Goal: Task Accomplishment & Management: Complete application form

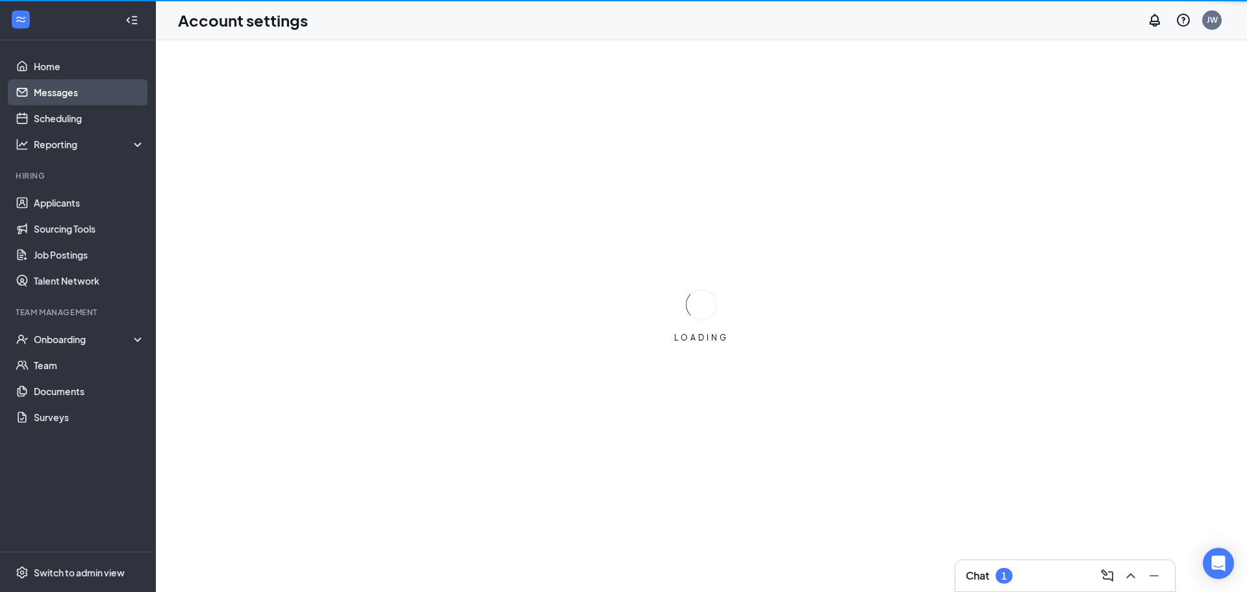
click at [74, 91] on link "Messages" at bounding box center [89, 92] width 111 height 26
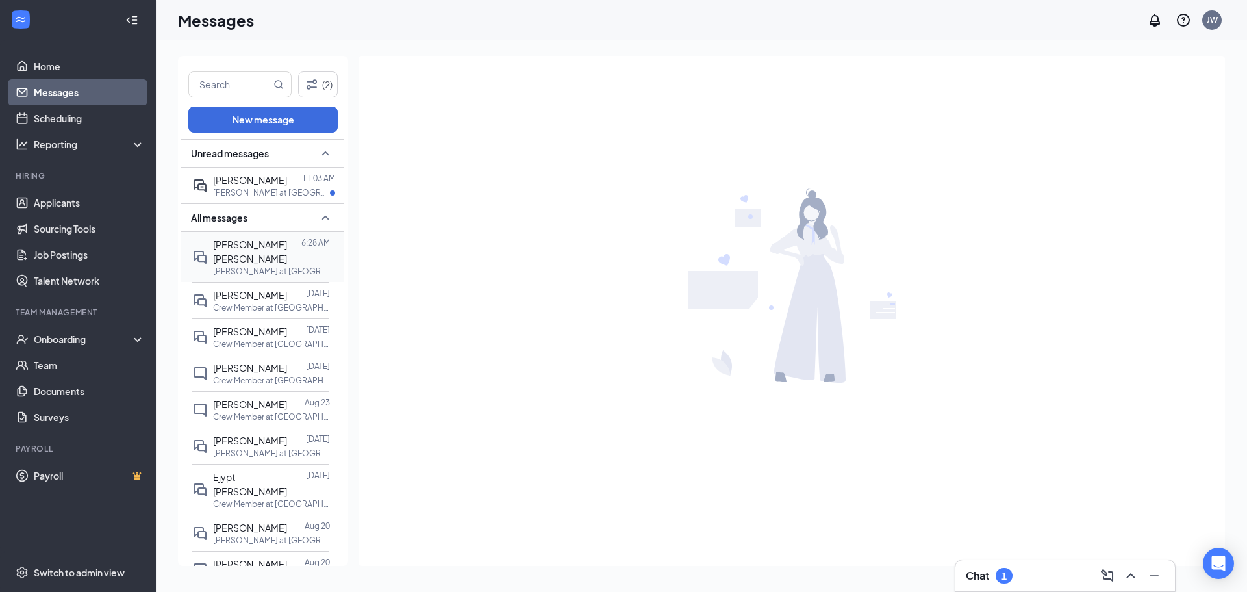
click at [259, 243] on span "[PERSON_NAME] [PERSON_NAME]" at bounding box center [250, 251] width 74 height 26
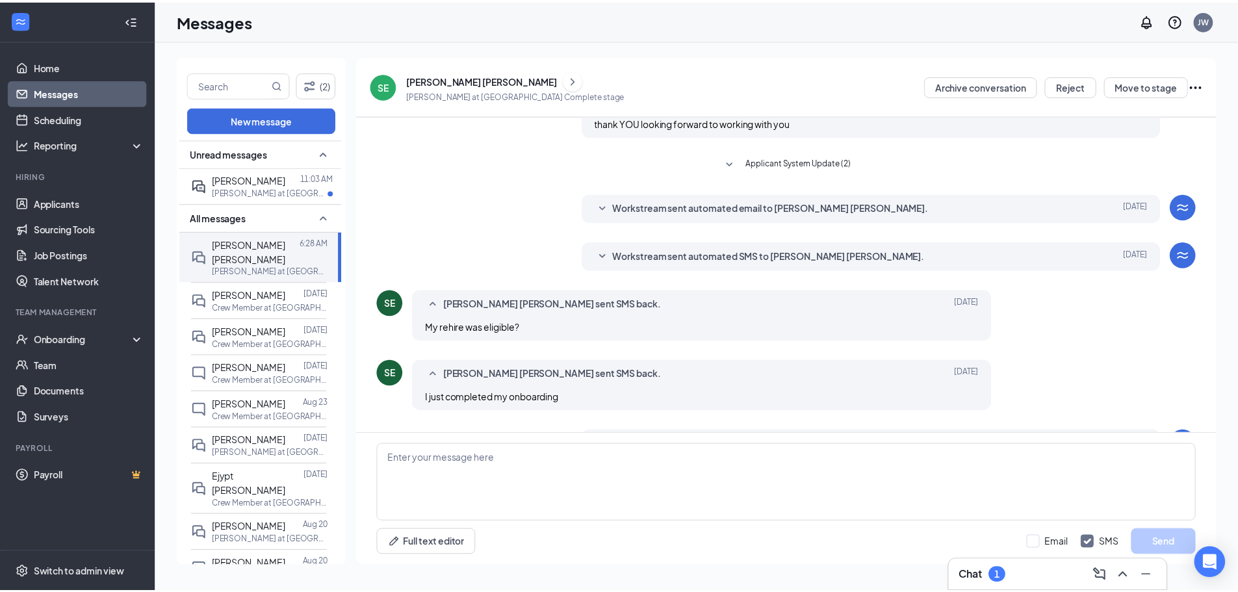
scroll to position [279, 0]
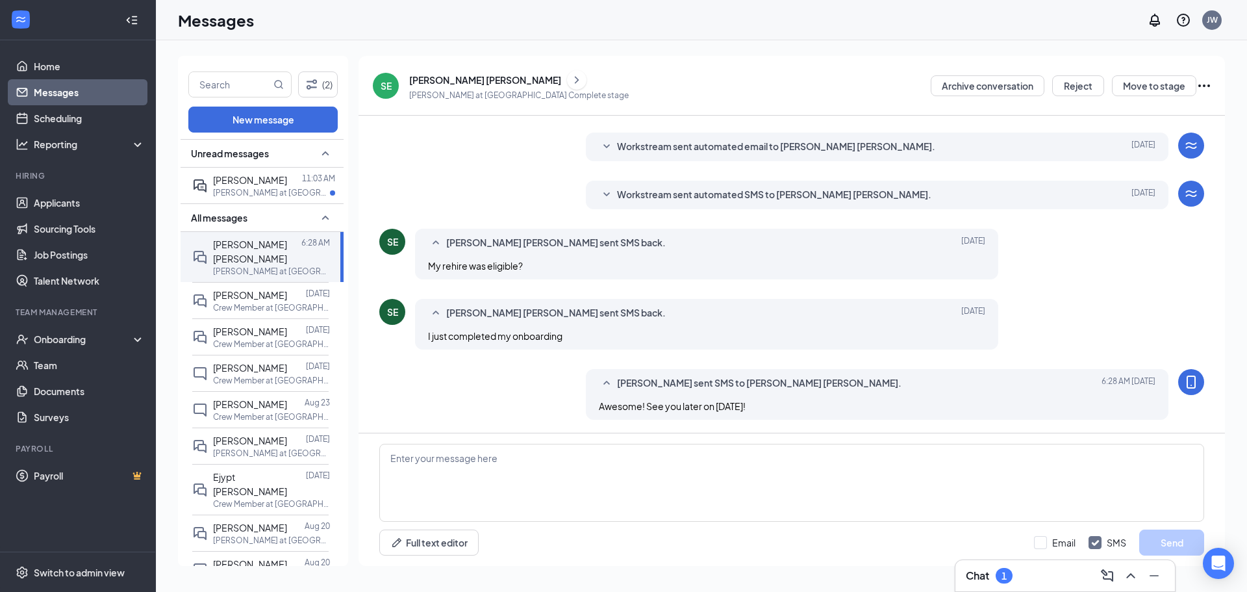
click at [436, 83] on div "[PERSON_NAME] [PERSON_NAME]" at bounding box center [485, 79] width 152 height 13
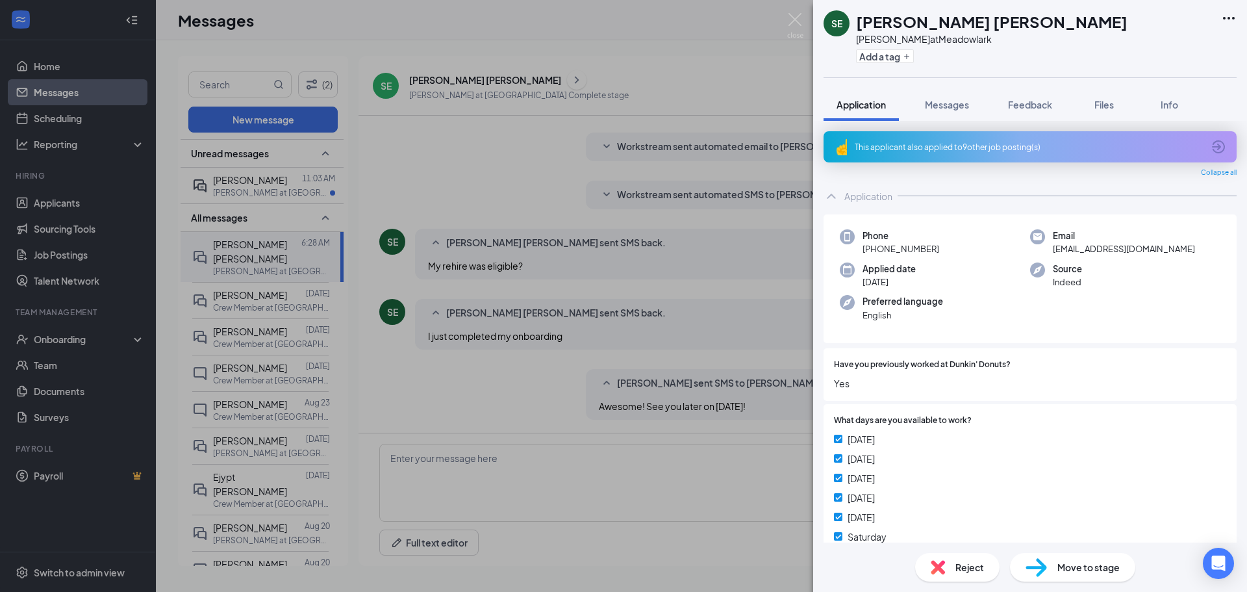
click at [363, 426] on div "[PERSON_NAME] [PERSON_NAME] at Meadowlark Add a tag Application Messages Feedba…" at bounding box center [623, 296] width 1247 height 592
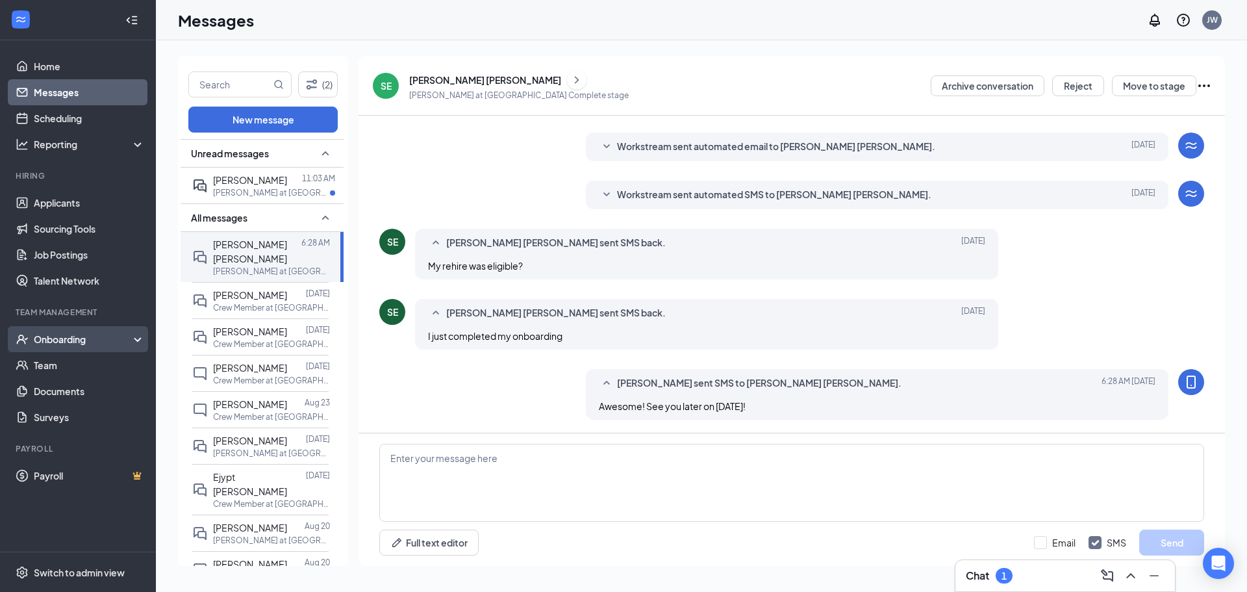
click at [79, 341] on div "Onboarding" at bounding box center [84, 339] width 100 height 13
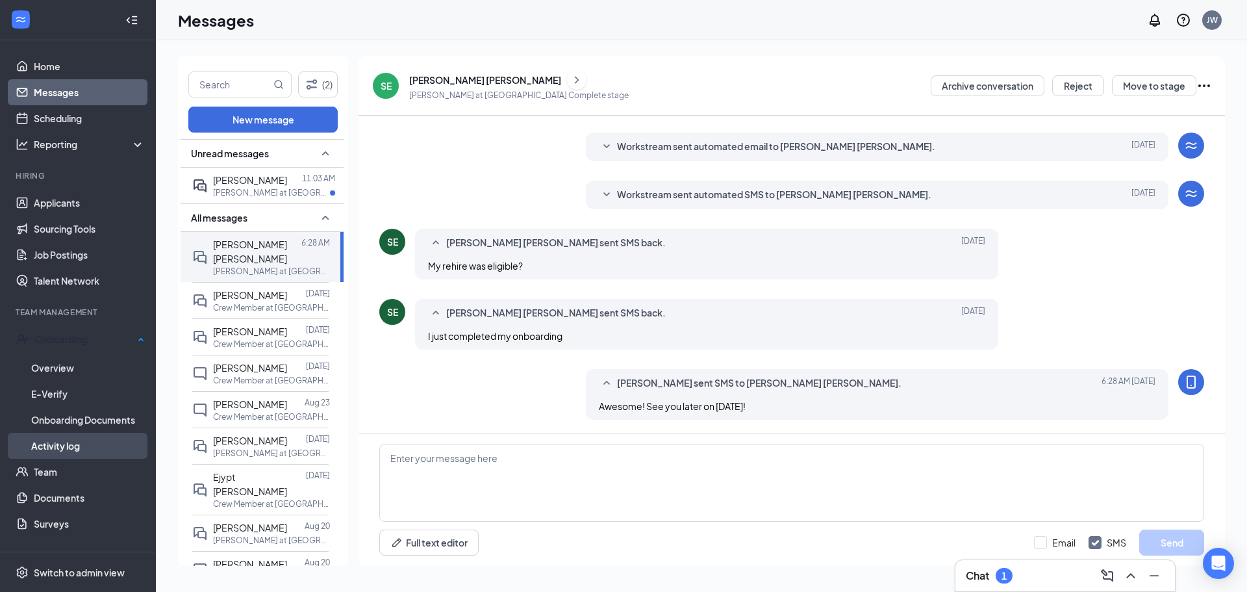
click at [71, 439] on link "Activity log" at bounding box center [88, 446] width 114 height 26
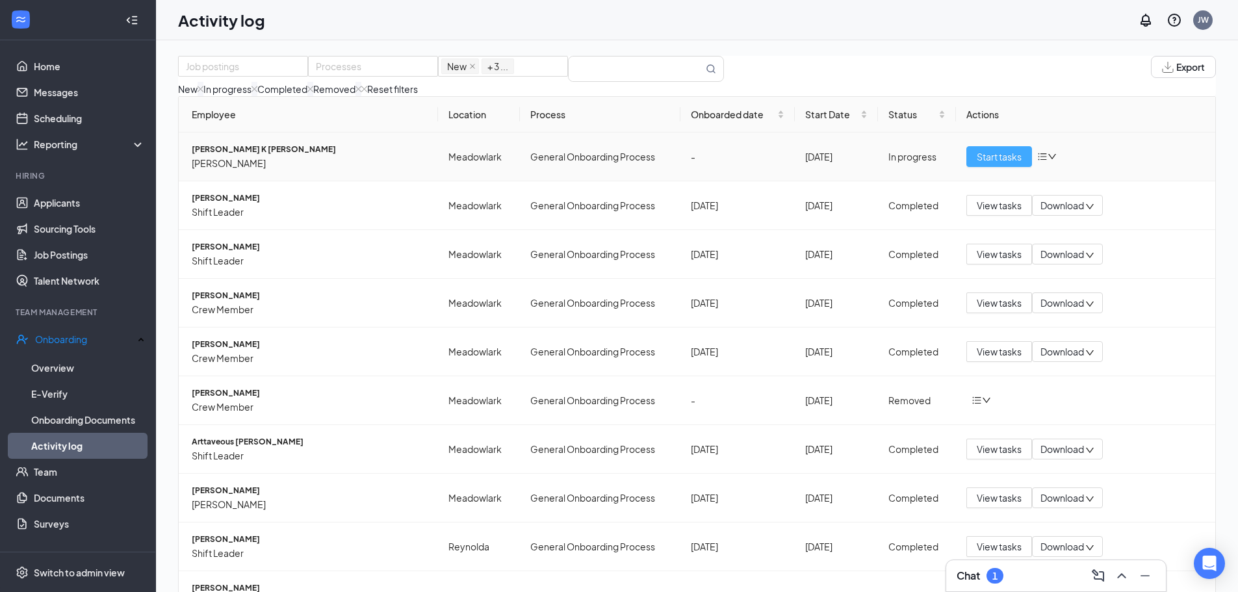
click at [989, 164] on span "Start tasks" at bounding box center [998, 156] width 45 height 14
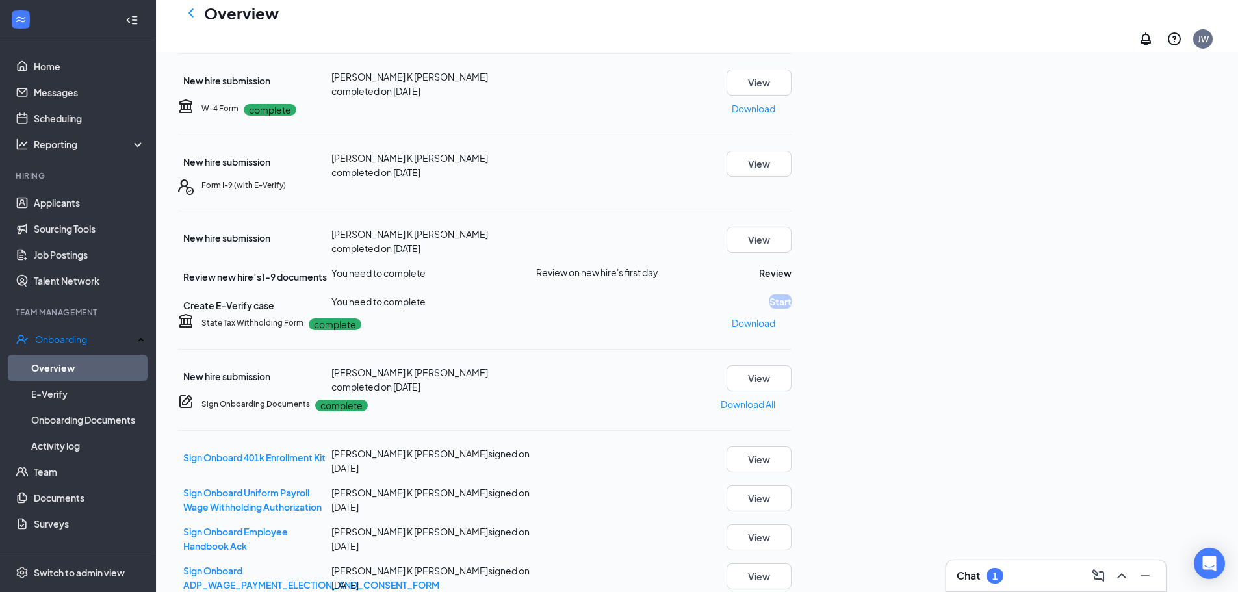
scroll to position [130, 0]
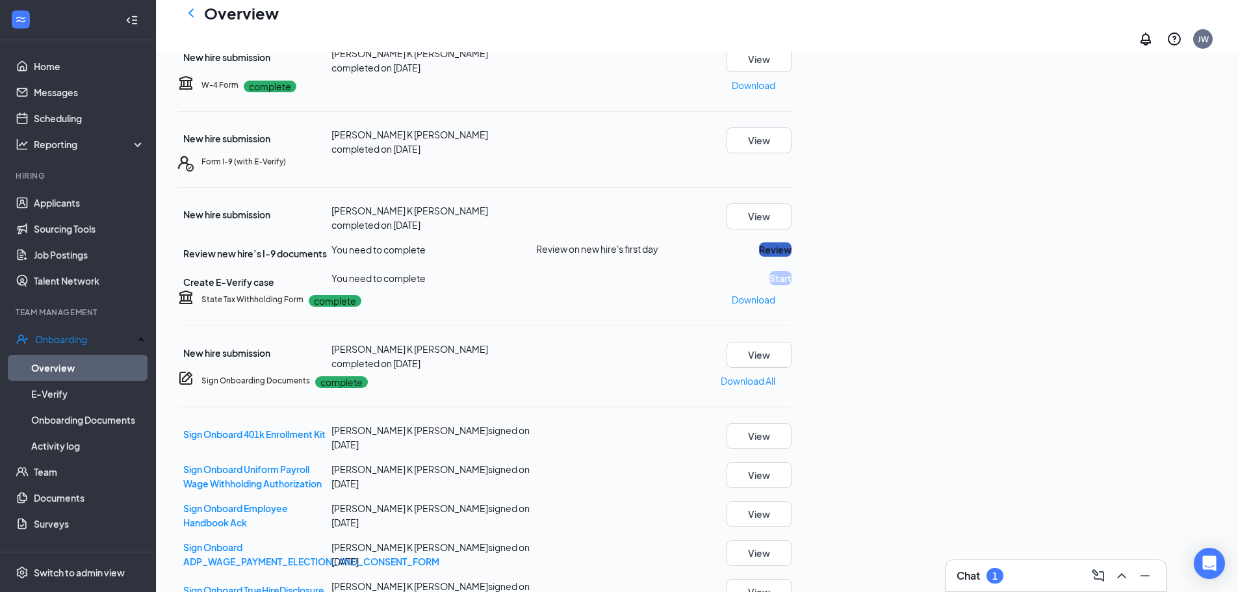
click at [791, 257] on button "Review" at bounding box center [775, 249] width 32 height 14
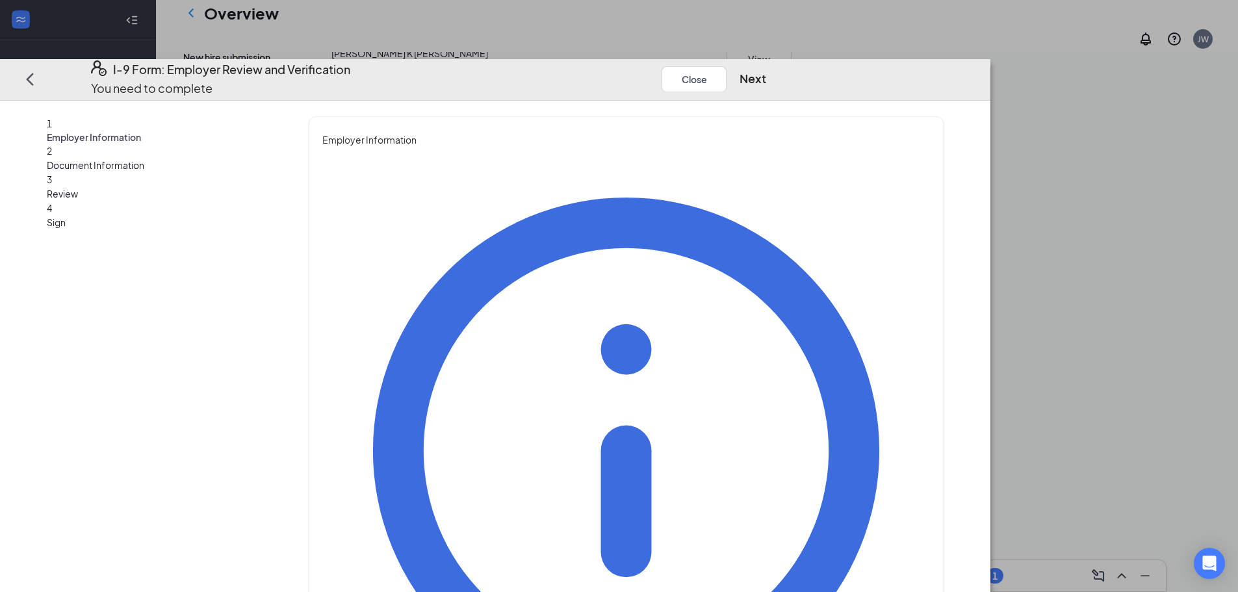
type input "[PERSON_NAME]"
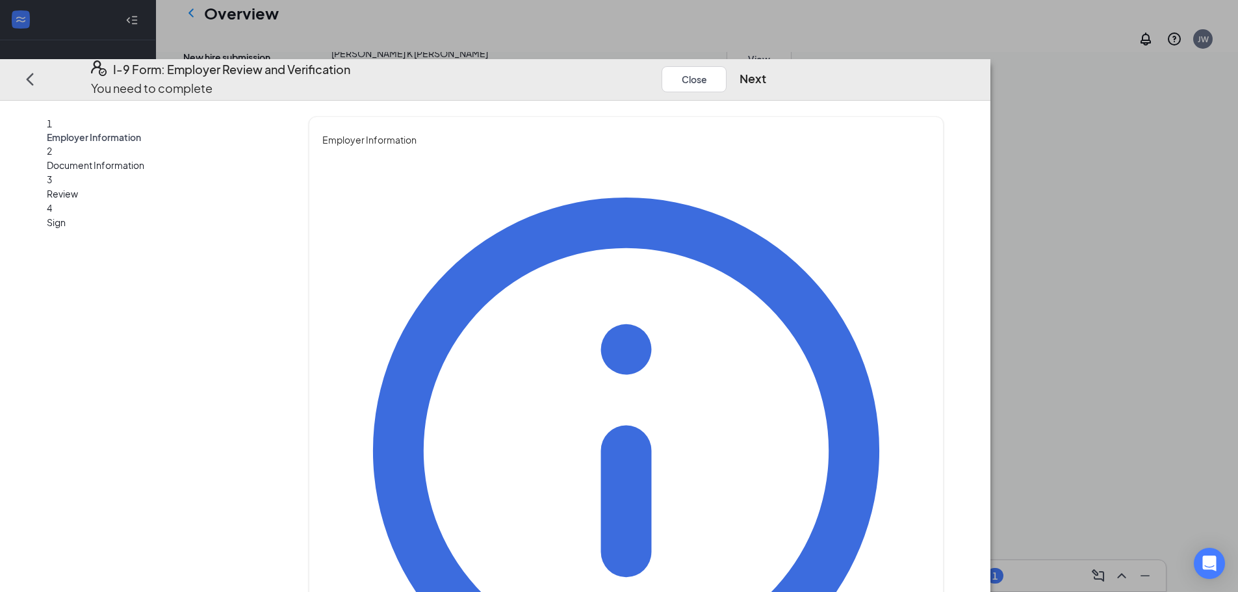
type input "General Manager"
type input "[EMAIL_ADDRESS][DOMAIN_NAME]"
type input "3369727032"
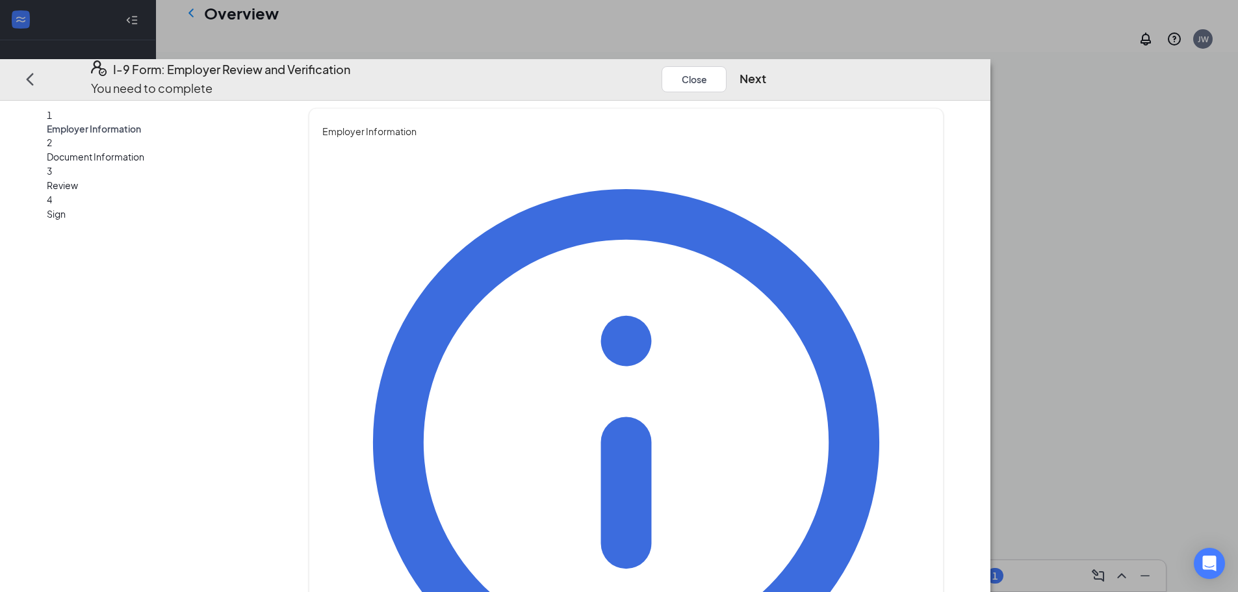
scroll to position [520, 0]
click at [766, 70] on button "Next" at bounding box center [752, 79] width 27 height 18
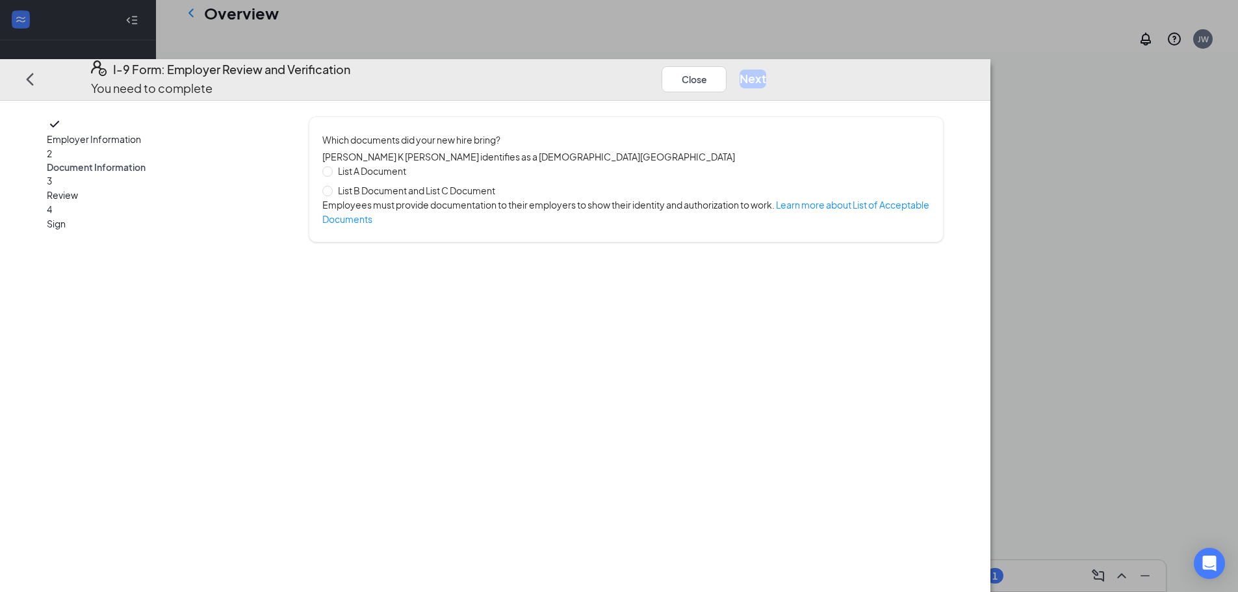
scroll to position [0, 0]
click at [331, 166] on input "List A Document" at bounding box center [326, 170] width 9 height 9
radio input "true"
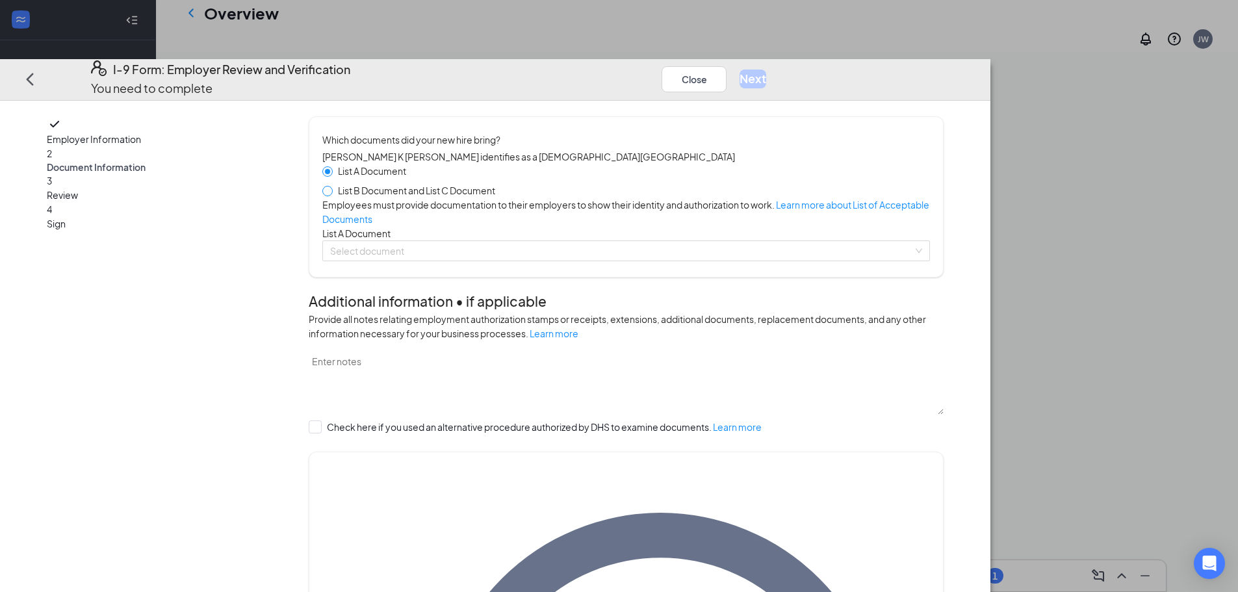
click at [333, 186] on span at bounding box center [327, 191] width 10 height 10
click at [331, 186] on input "List B Document and List C Document" at bounding box center [326, 190] width 9 height 9
radio input "true"
radio input "false"
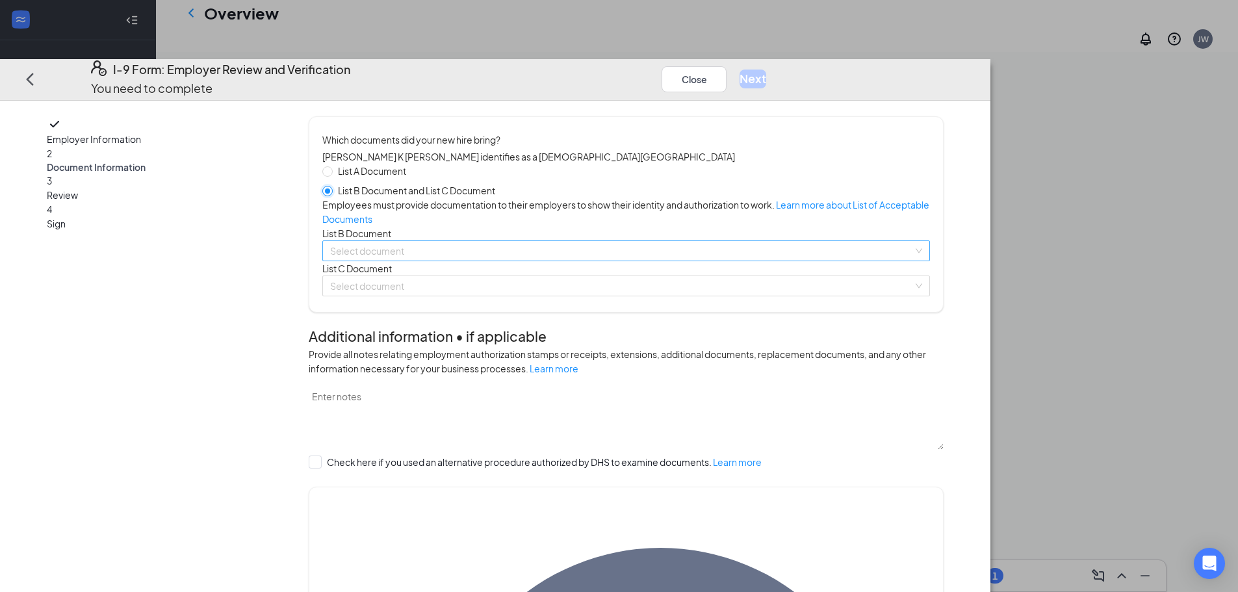
click at [930, 261] on div "Select document" at bounding box center [625, 250] width 607 height 21
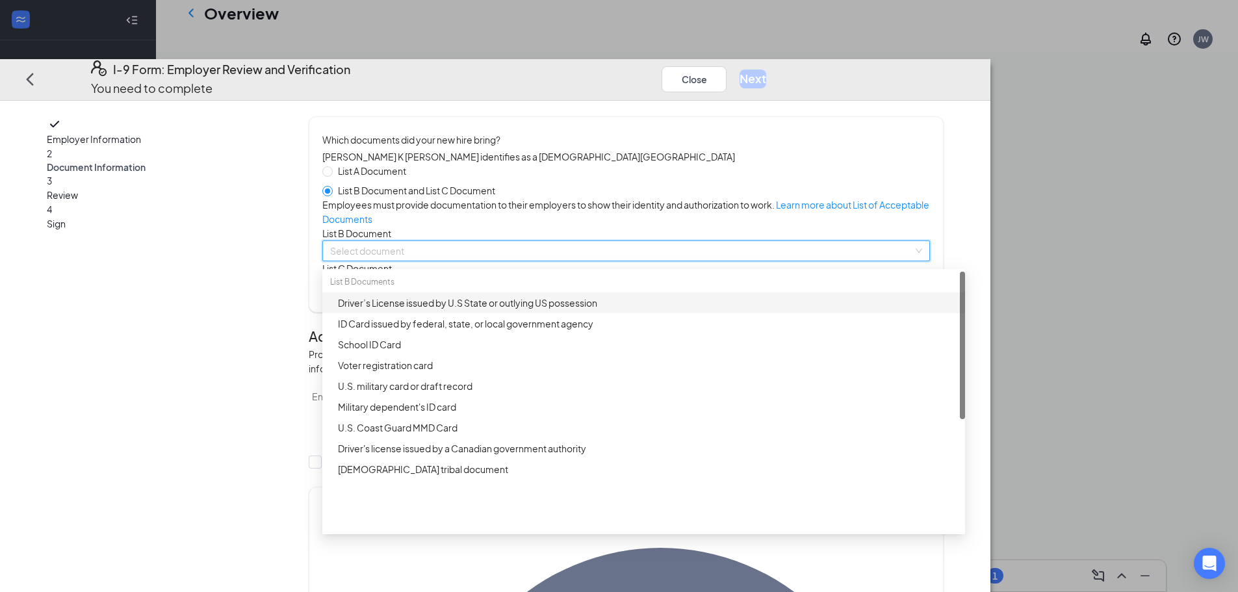
click at [620, 310] on div "Driver’s License issued by U.S State or outlying US possession" at bounding box center [647, 303] width 619 height 14
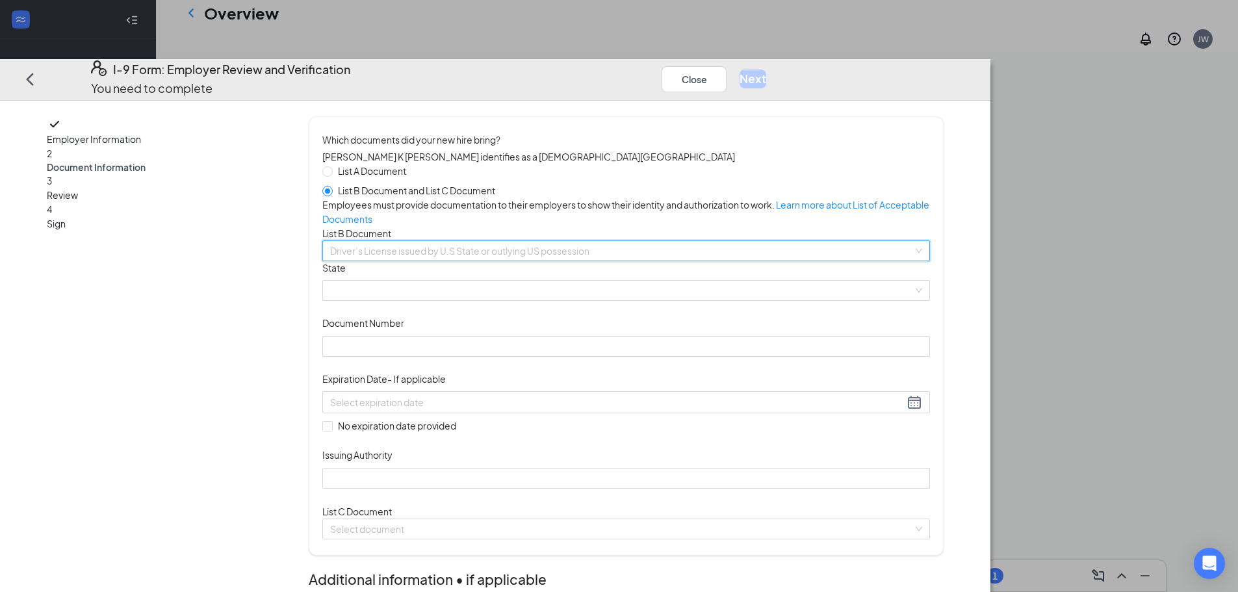
click at [922, 261] on span "Driver’s License issued by U.S State or outlying US possession" at bounding box center [626, 250] width 592 height 19
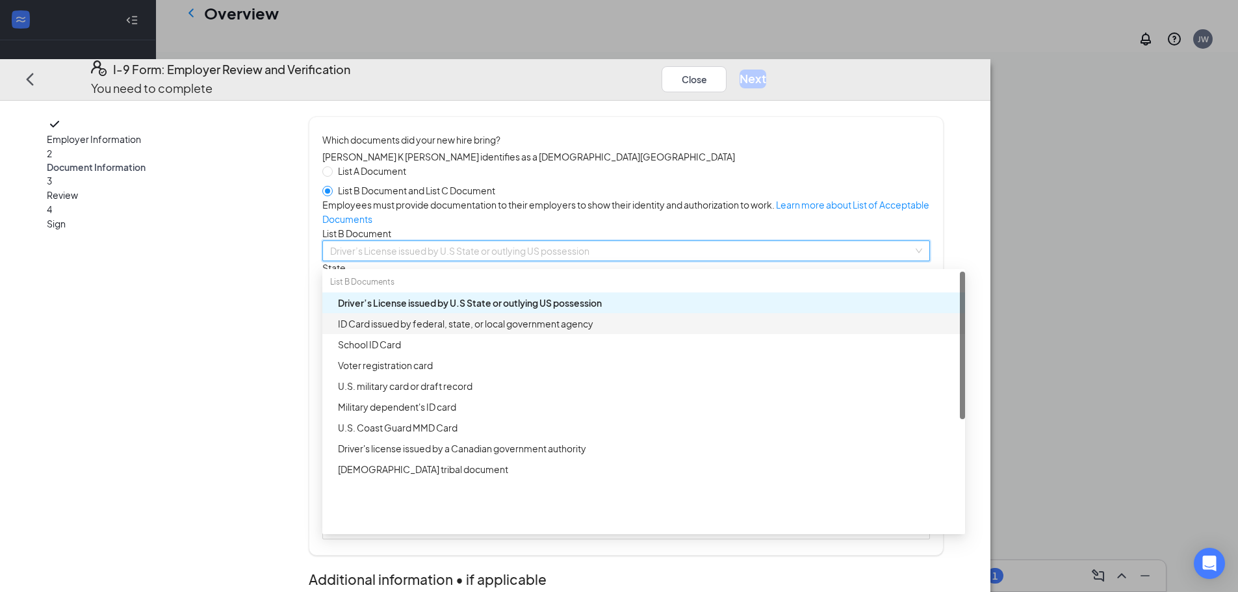
click at [607, 331] on div "ID Card issued by federal, state, or local government agency" at bounding box center [647, 323] width 619 height 14
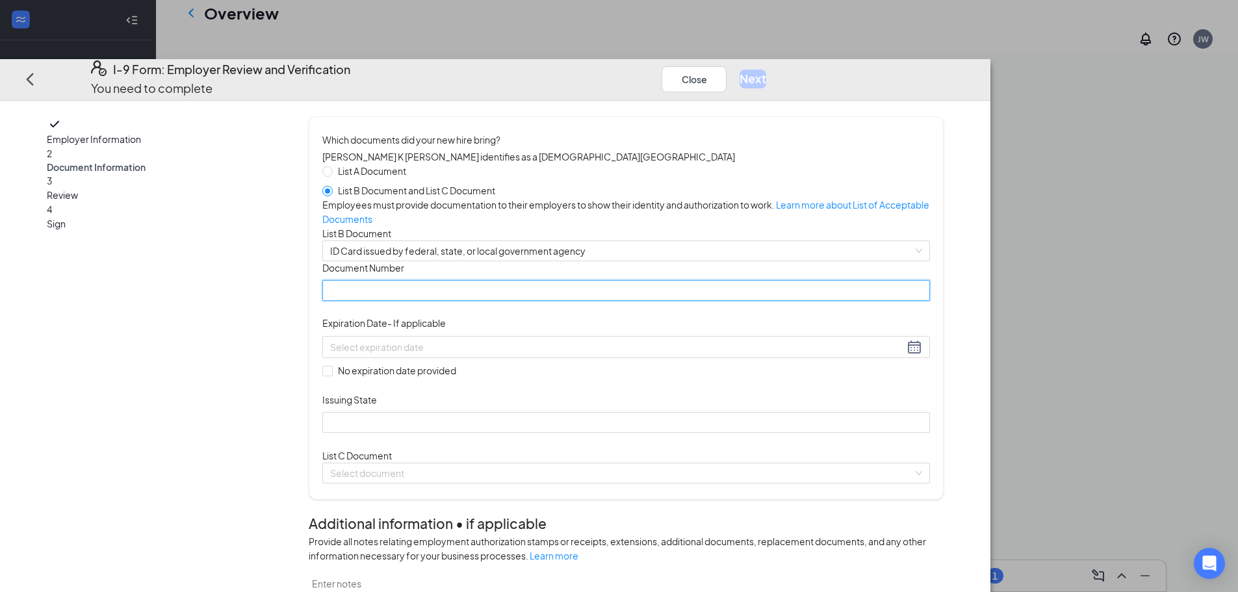
click at [568, 301] on input "Document Number" at bounding box center [625, 291] width 607 height 21
type input "000044966388"
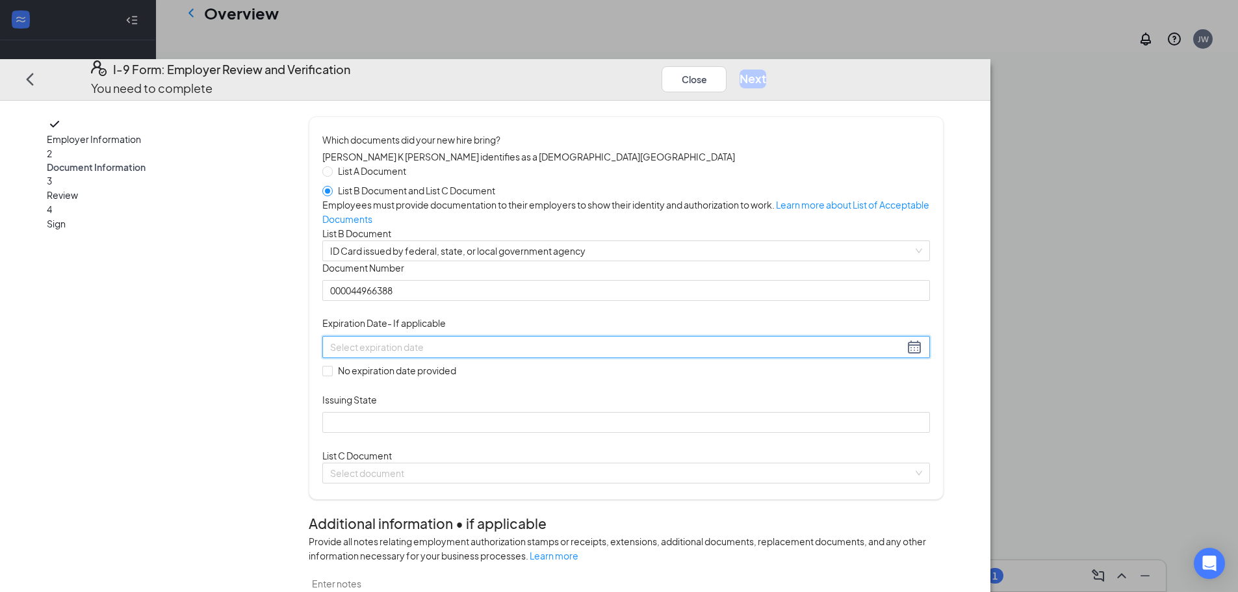
click at [552, 354] on input at bounding box center [617, 347] width 574 height 14
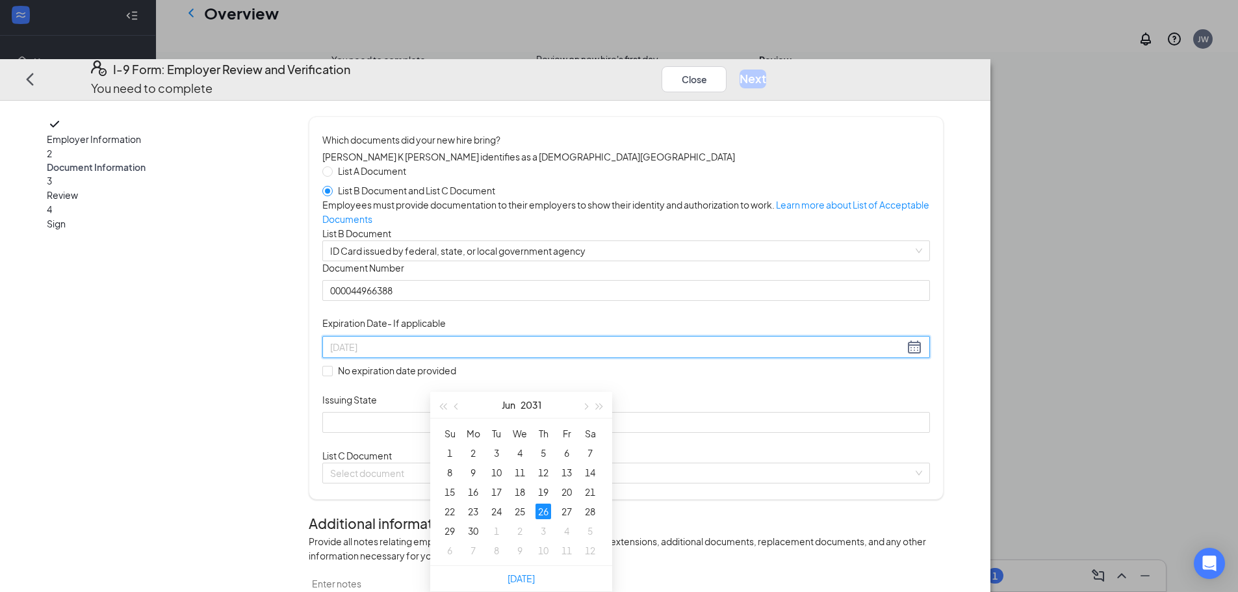
click at [546, 504] on div "26" at bounding box center [543, 512] width 16 height 16
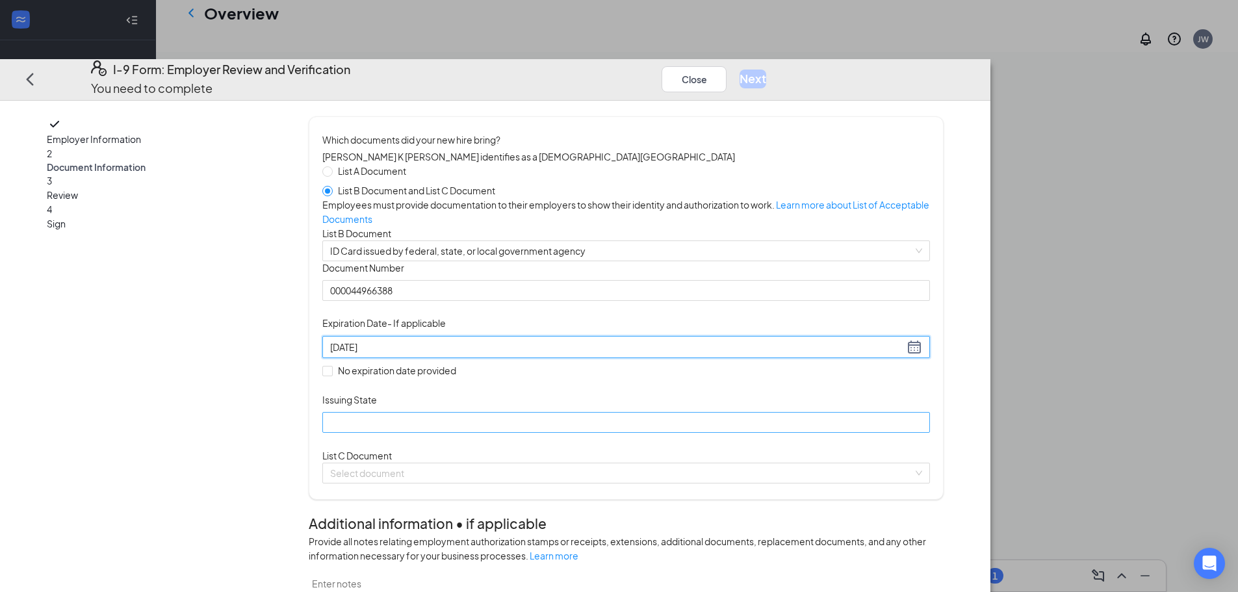
type input "[DATE]"
click at [654, 433] on input "Issuing State" at bounding box center [625, 422] width 607 height 21
type input "NC"
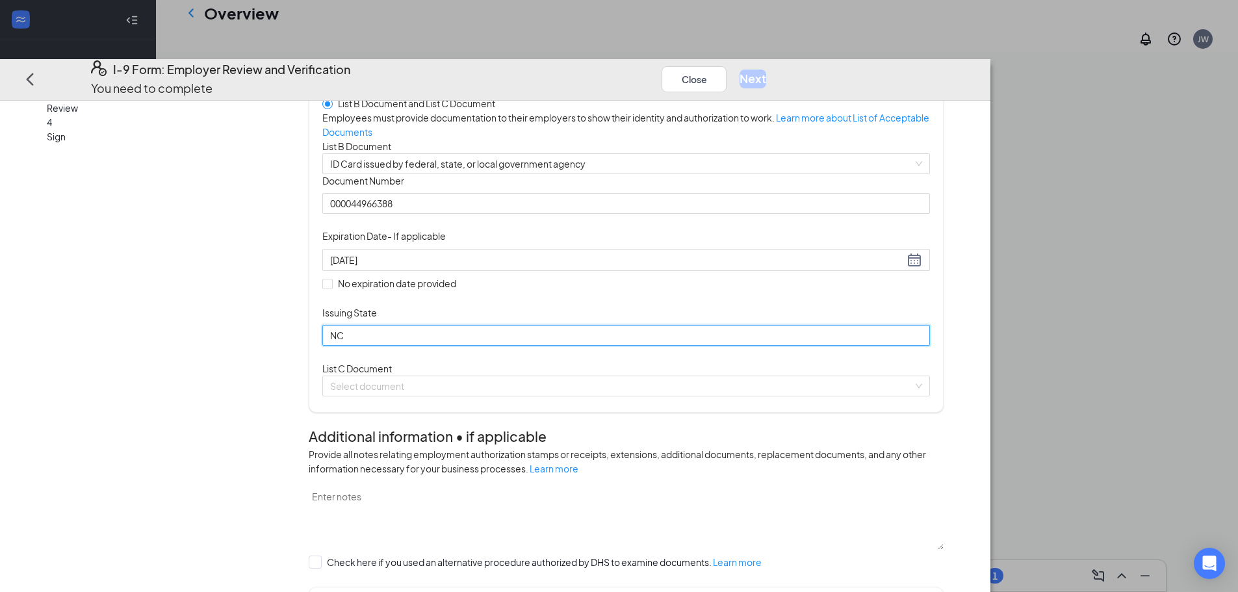
scroll to position [130, 0]
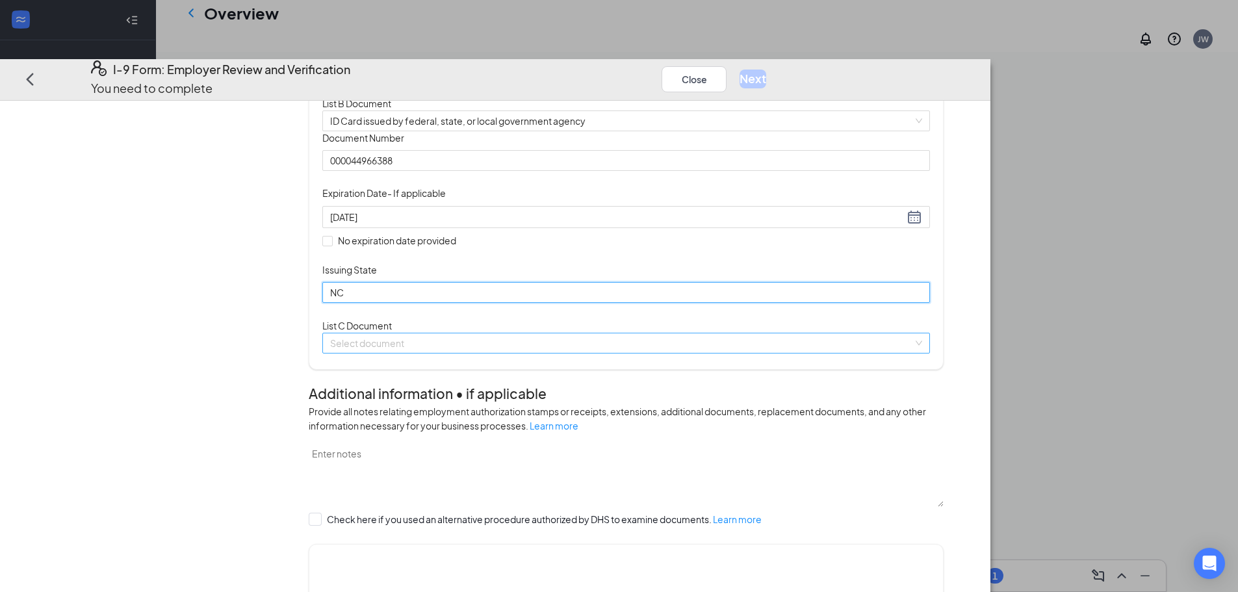
click at [930, 353] on div "Select document" at bounding box center [625, 343] width 607 height 21
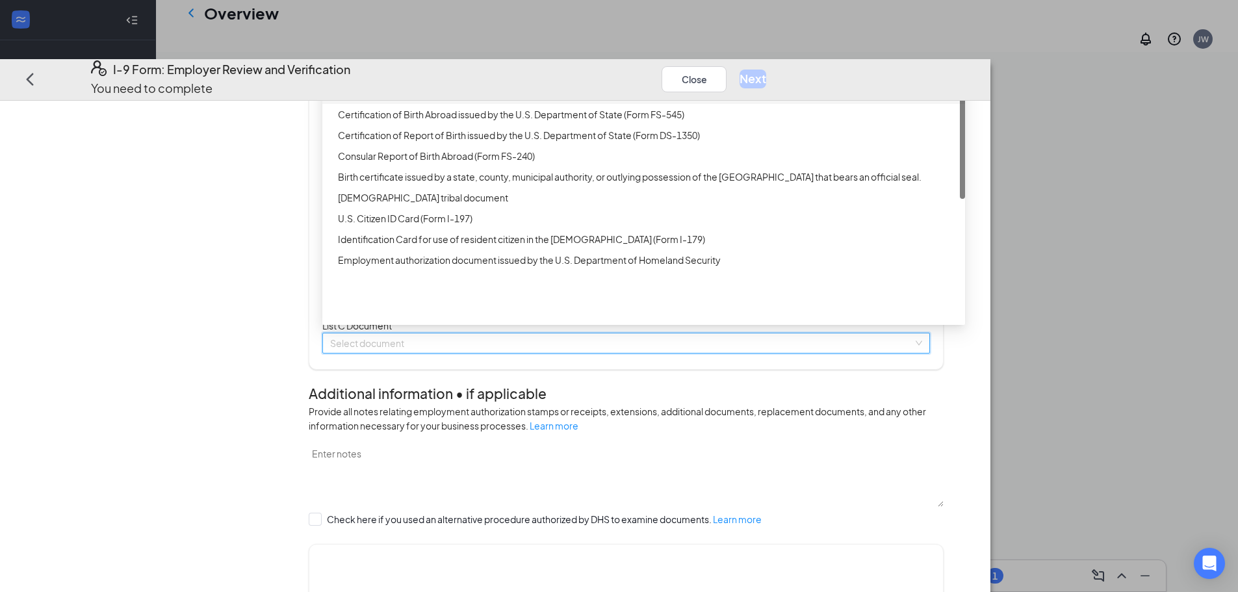
click at [590, 101] on div "Unrestricted Social Security Card" at bounding box center [647, 93] width 619 height 14
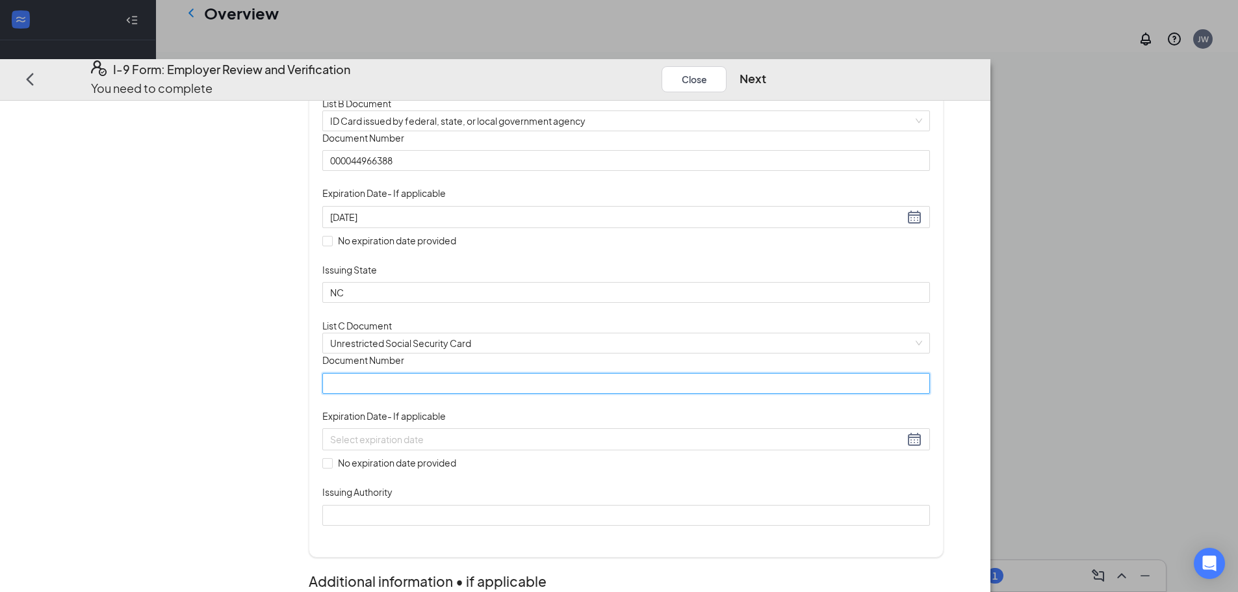
click at [522, 394] on input "Document Number" at bounding box center [625, 383] width 607 height 21
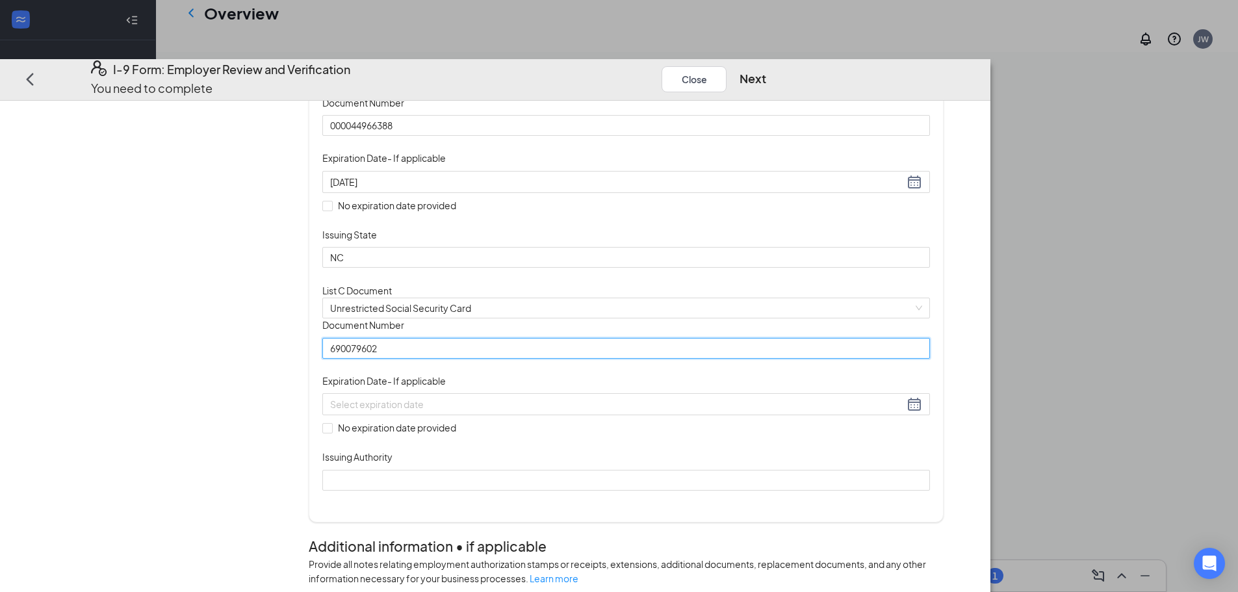
scroll to position [195, 0]
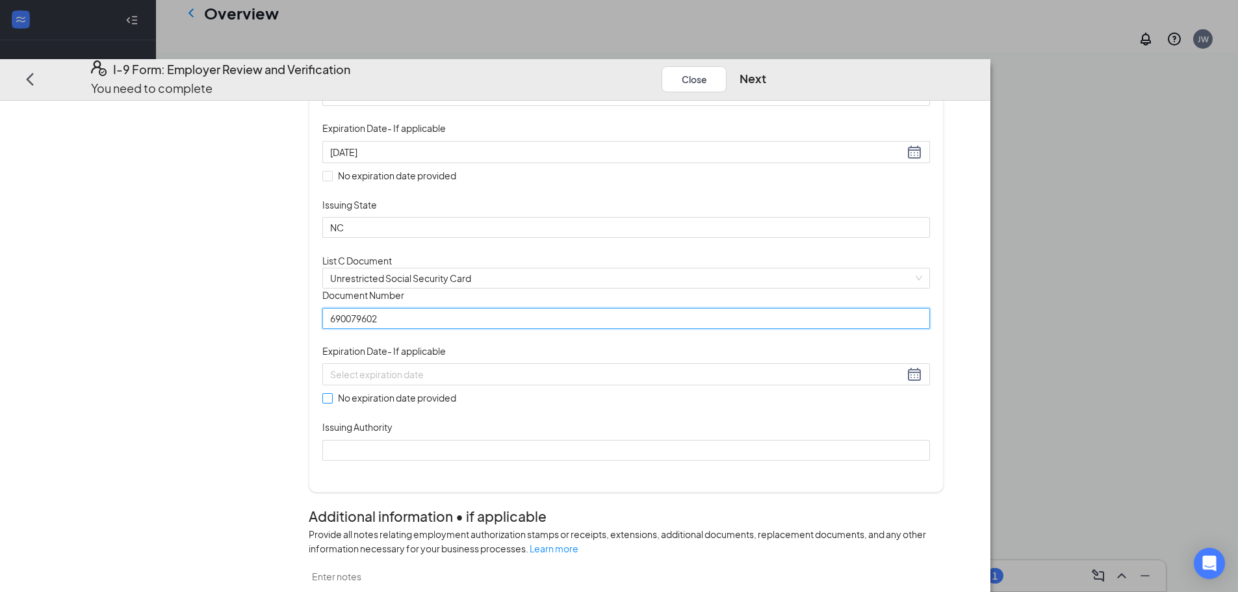
type input "690079602"
click at [331, 402] on input "No expiration date provided" at bounding box center [326, 397] width 9 height 9
checkbox input "true"
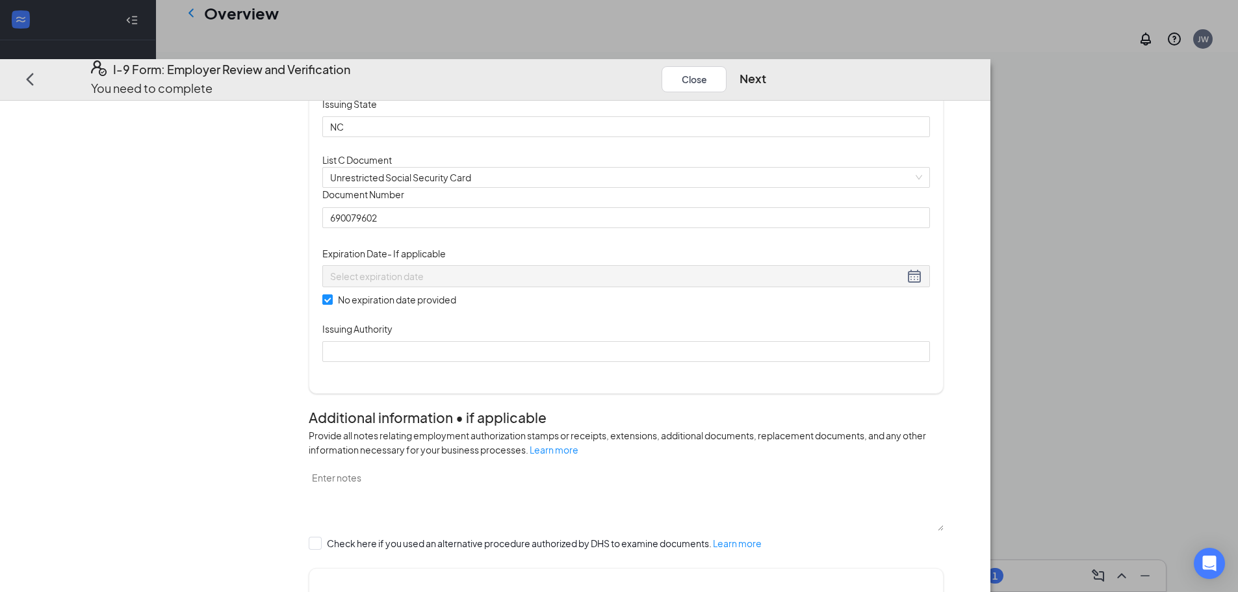
scroll to position [325, 0]
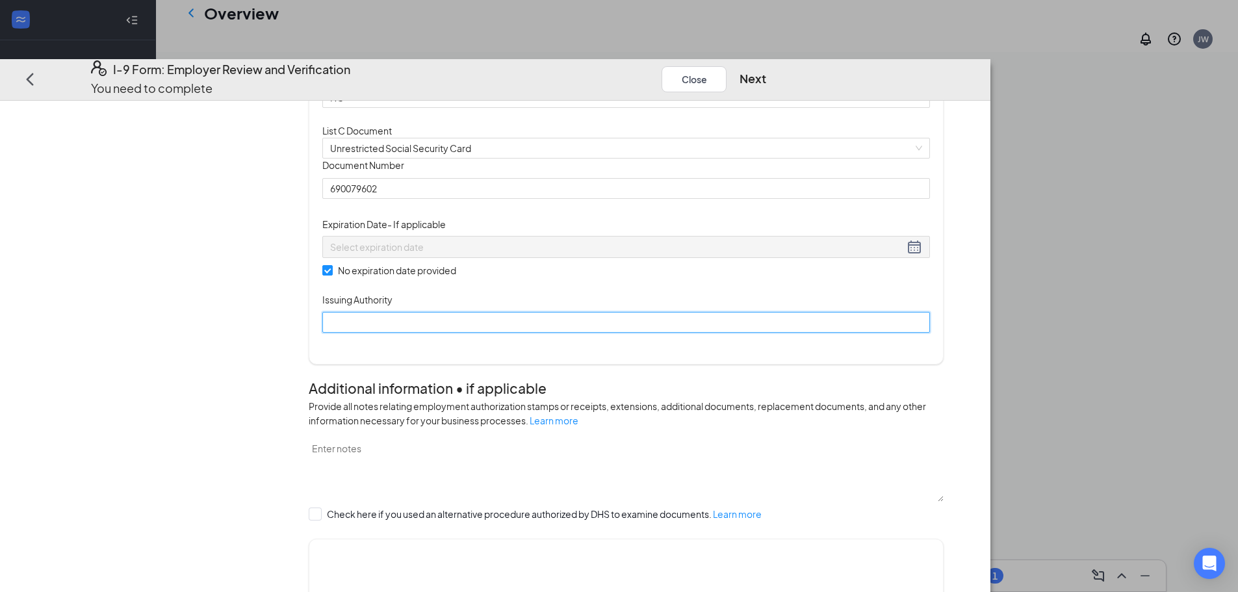
click at [500, 333] on input "Issuing Authority" at bounding box center [625, 322] width 607 height 21
type input "Social Security Administration"
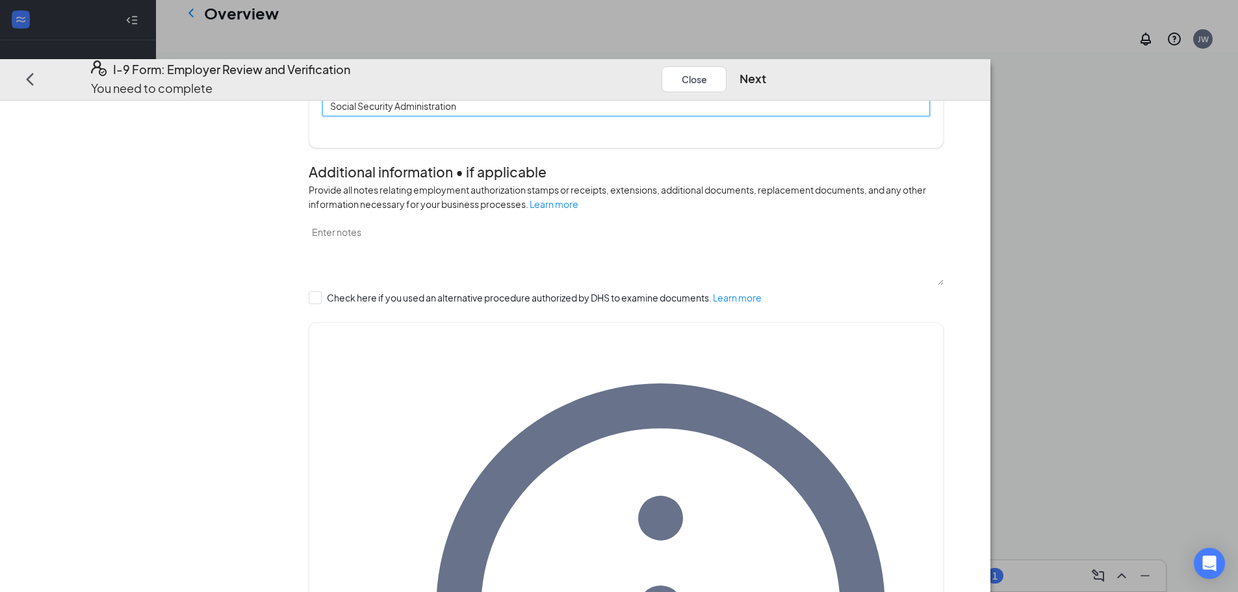
scroll to position [567, 0]
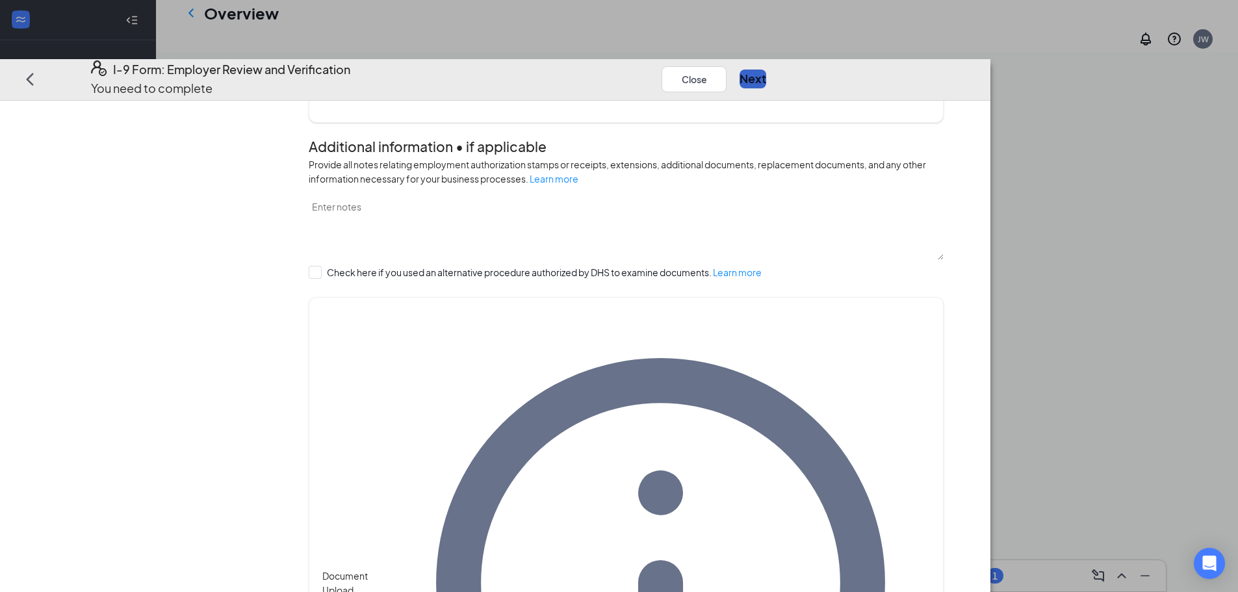
click at [766, 70] on button "Next" at bounding box center [752, 79] width 27 height 18
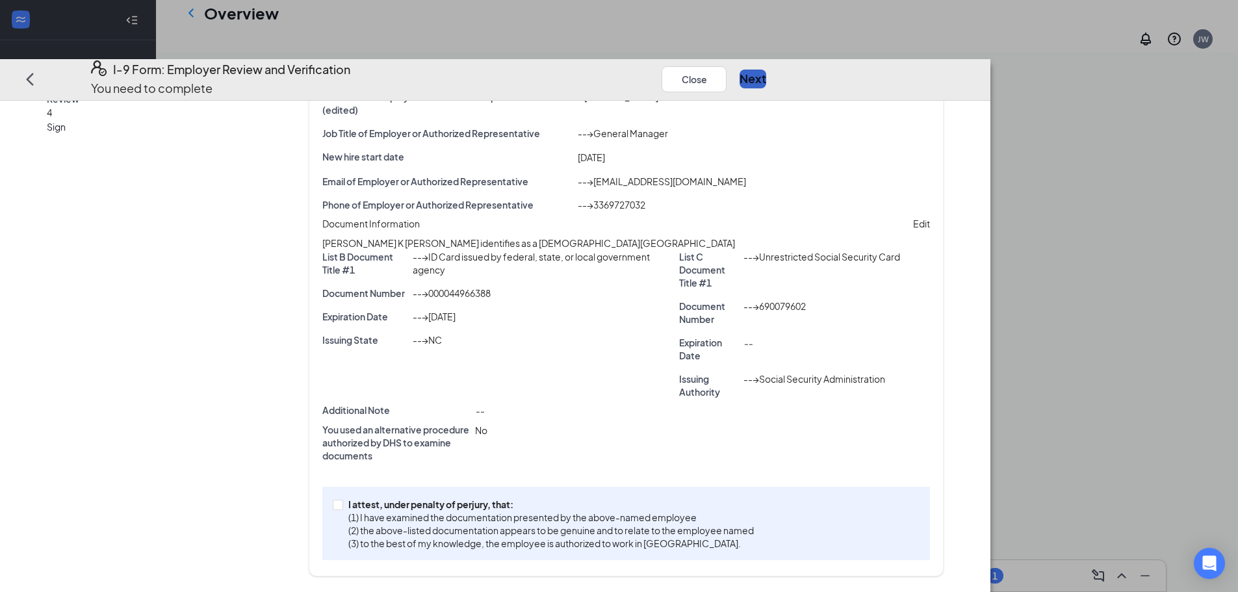
scroll to position [137, 0]
click at [342, 507] on input "I attest, under penalty of [PERSON_NAME], that: (1) I have examined the documen…" at bounding box center [337, 504] width 9 height 9
checkbox input "true"
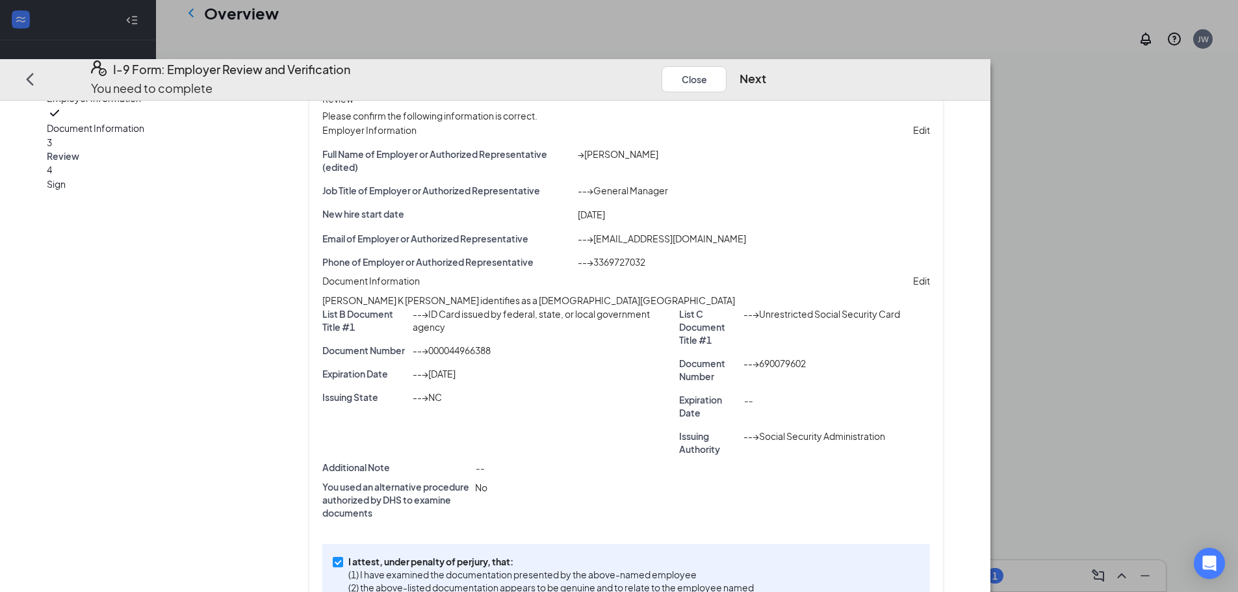
scroll to position [130, 0]
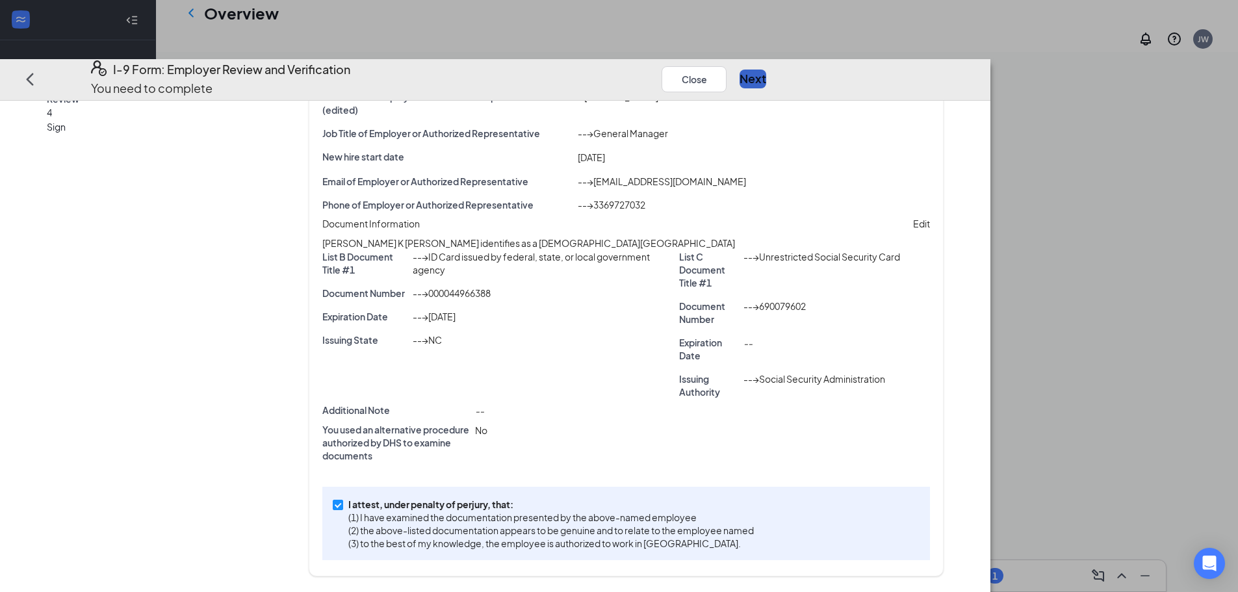
click at [766, 70] on button "Next" at bounding box center [752, 79] width 27 height 18
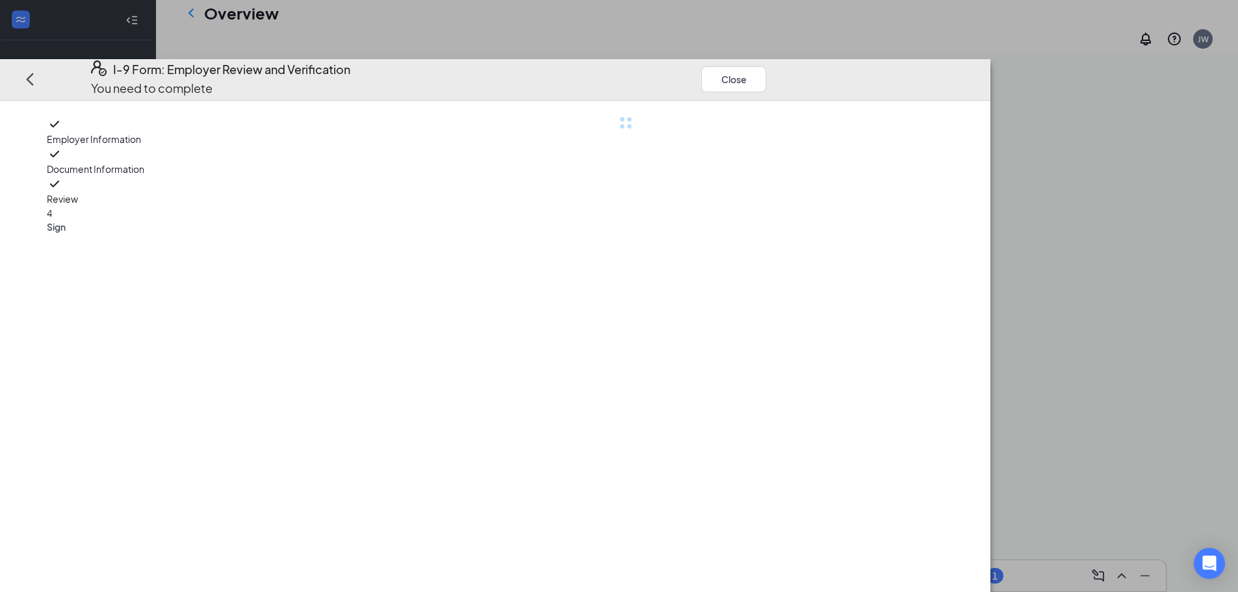
click at [242, 220] on span "Sign" at bounding box center [159, 226] width 224 height 13
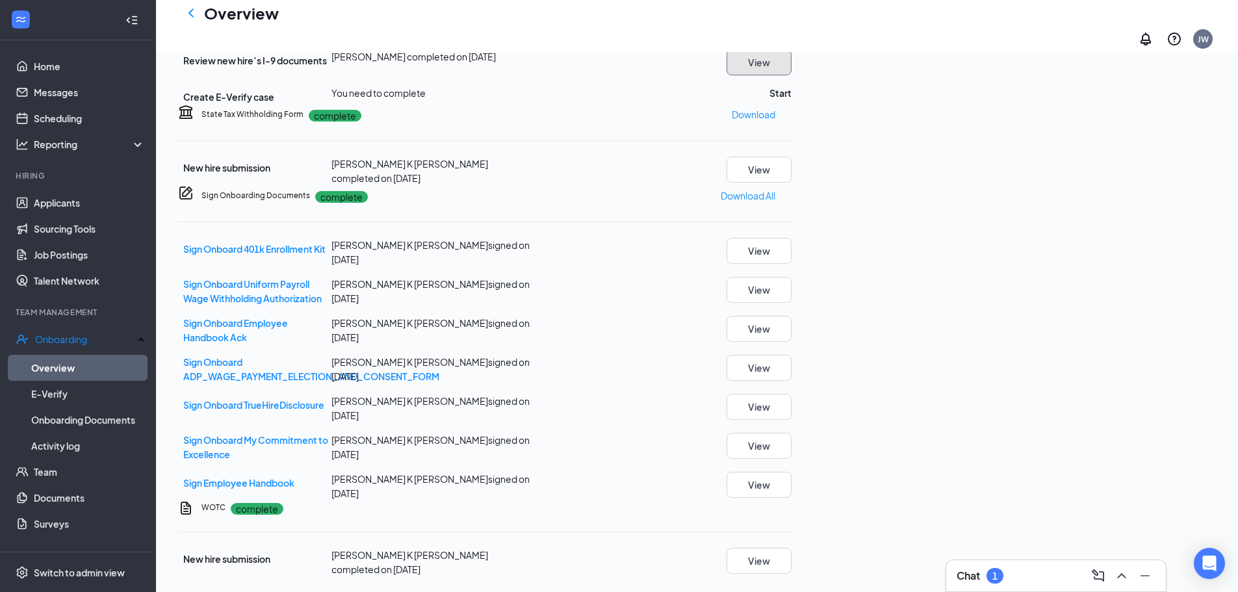
scroll to position [455, 0]
click at [791, 100] on button "Start" at bounding box center [780, 93] width 22 height 14
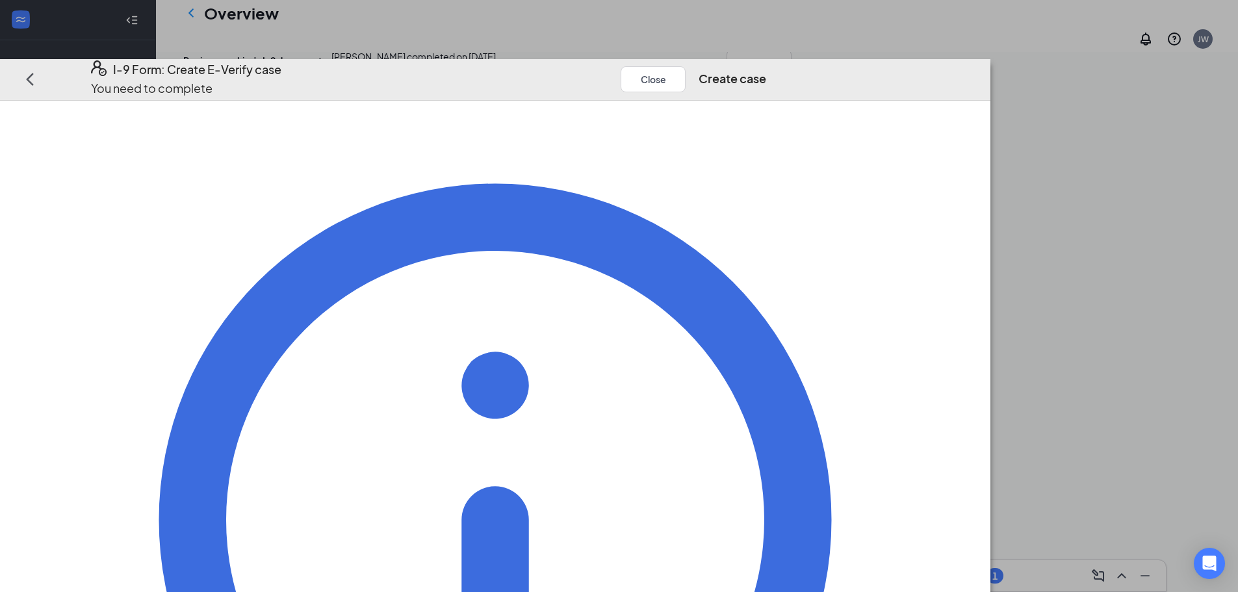
scroll to position [31, 0]
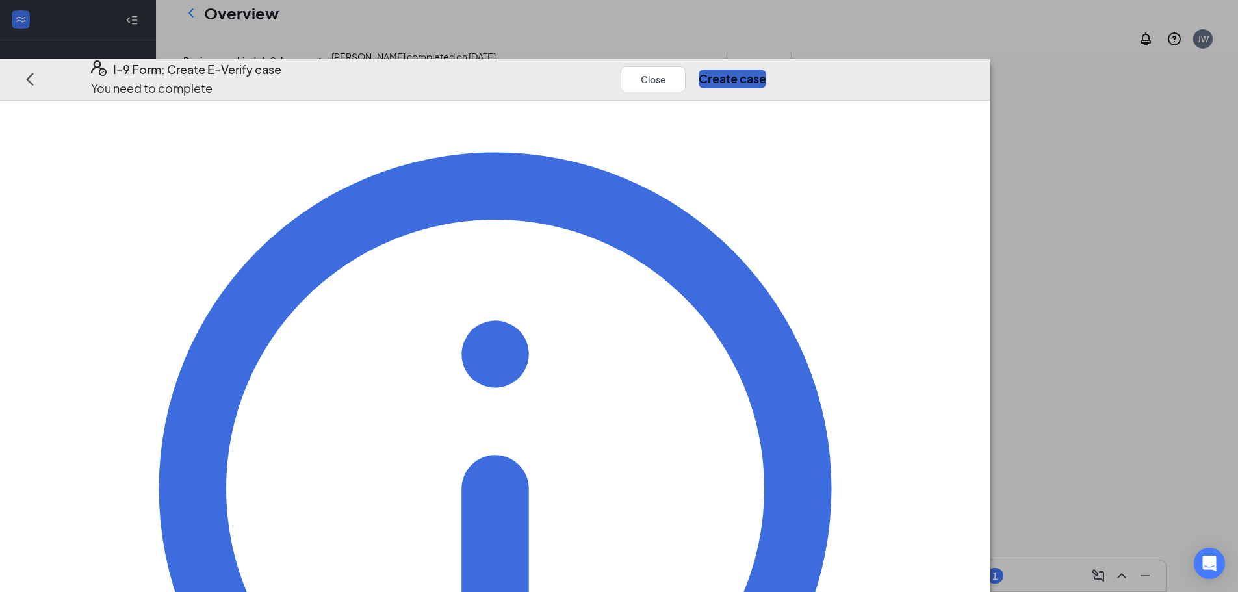
click at [766, 70] on button "Create case" at bounding box center [732, 79] width 68 height 18
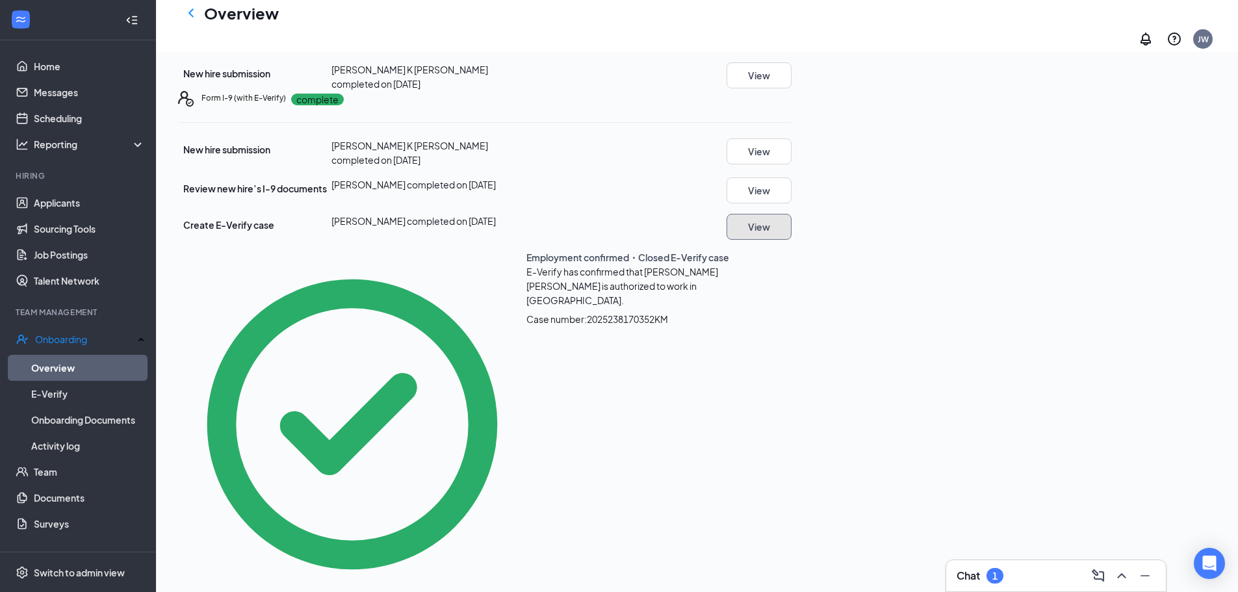
scroll to position [155, 0]
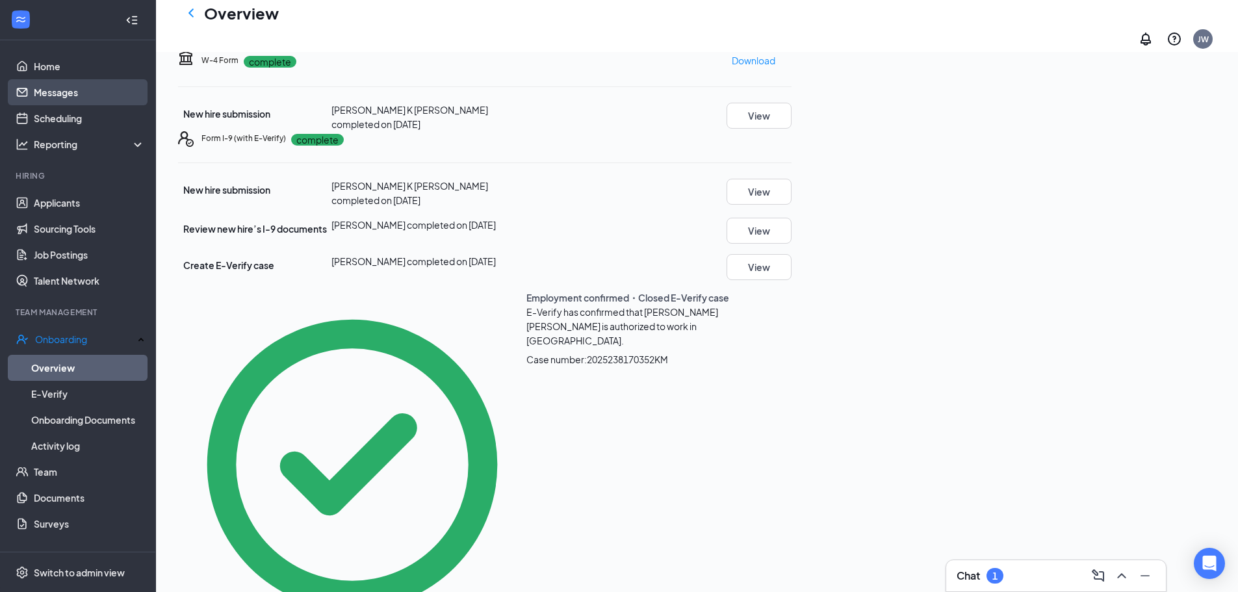
click at [70, 96] on link "Messages" at bounding box center [89, 92] width 111 height 26
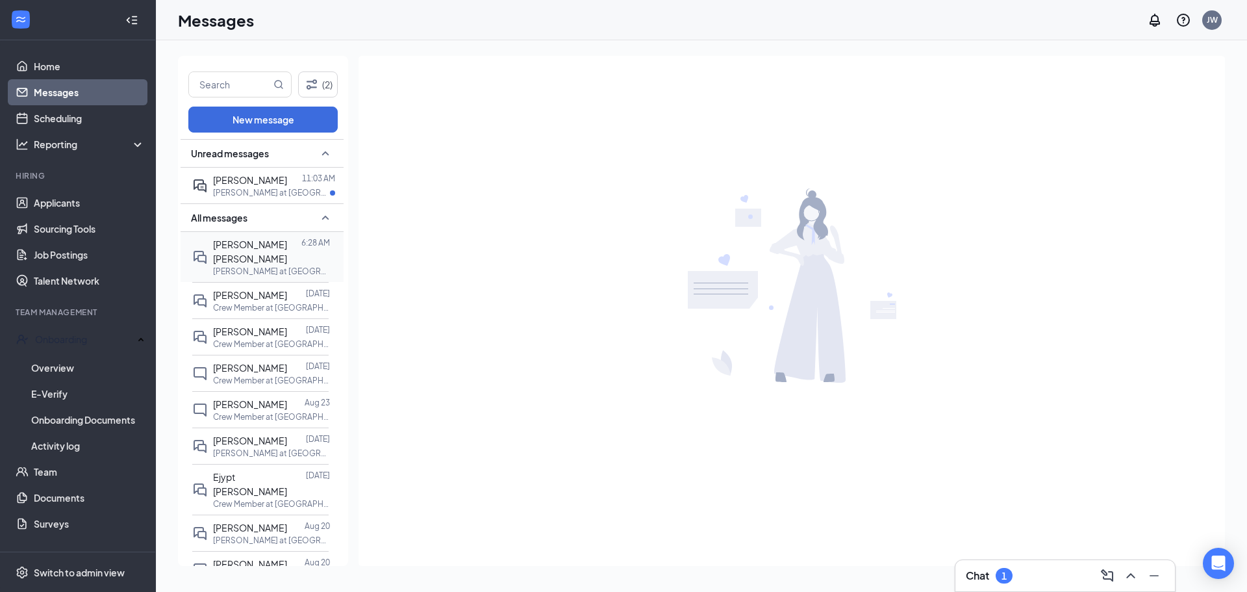
click at [246, 247] on span "[PERSON_NAME] [PERSON_NAME]" at bounding box center [250, 251] width 74 height 26
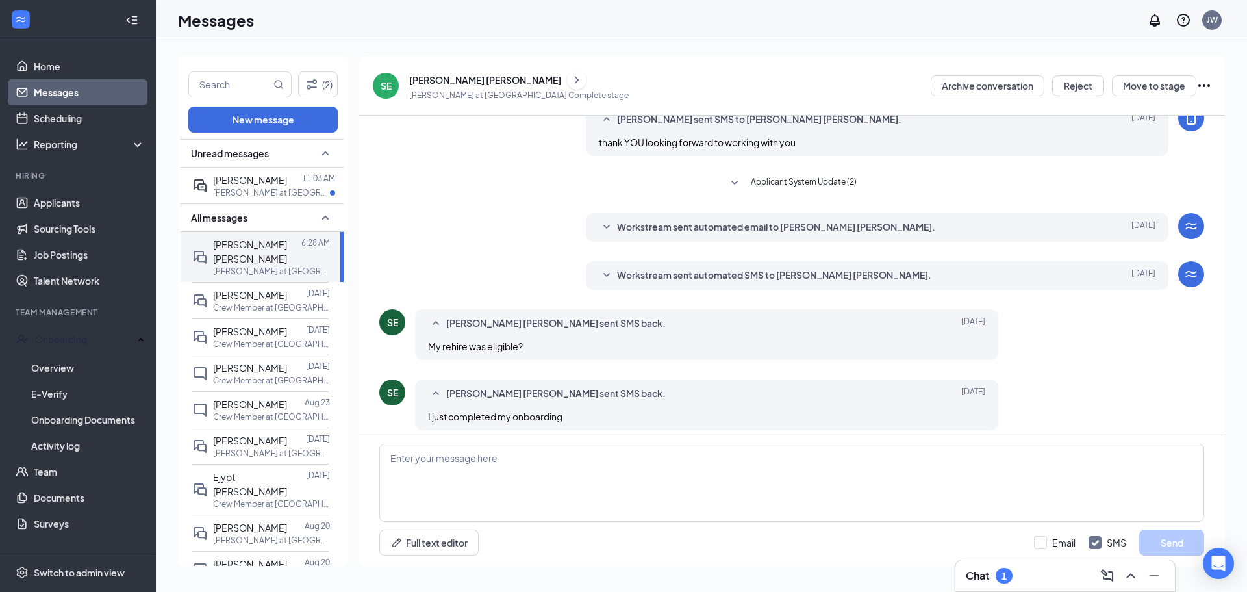
scroll to position [279, 0]
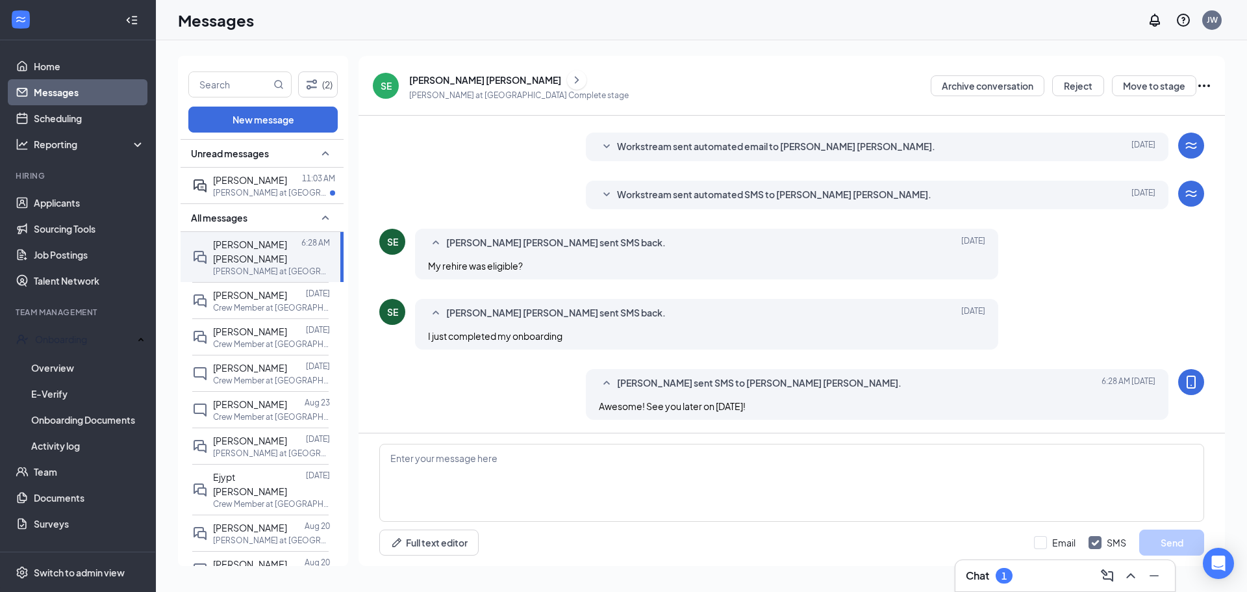
click at [435, 71] on div "[PERSON_NAME] [PERSON_NAME]" at bounding box center [519, 79] width 220 height 19
click at [435, 77] on div "[PERSON_NAME] [PERSON_NAME]" at bounding box center [485, 79] width 152 height 13
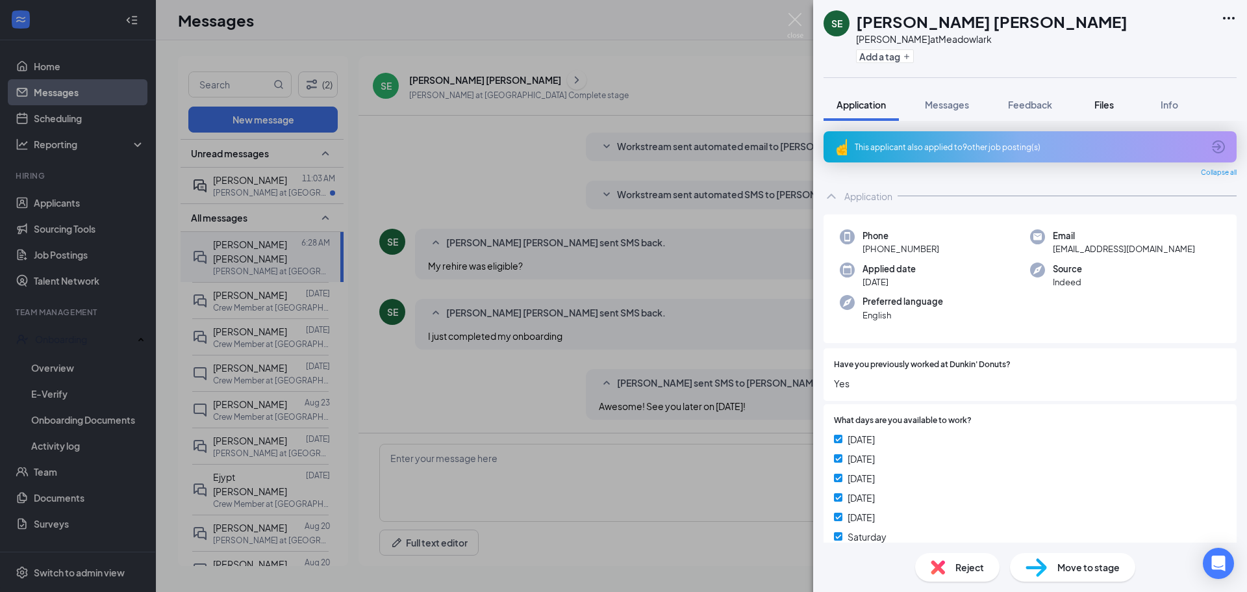
click at [1099, 104] on span "Files" at bounding box center [1104, 105] width 19 height 12
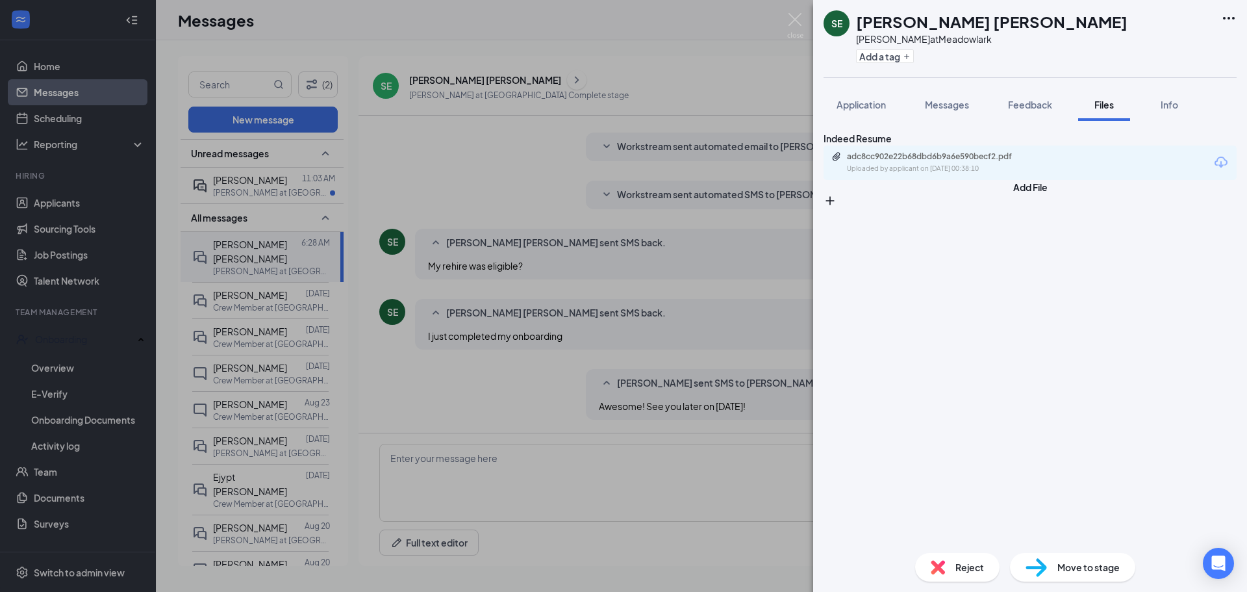
click at [637, 216] on div "[PERSON_NAME] [PERSON_NAME] at Meadowlark Add a tag Application Messages Feedba…" at bounding box center [623, 296] width 1247 height 592
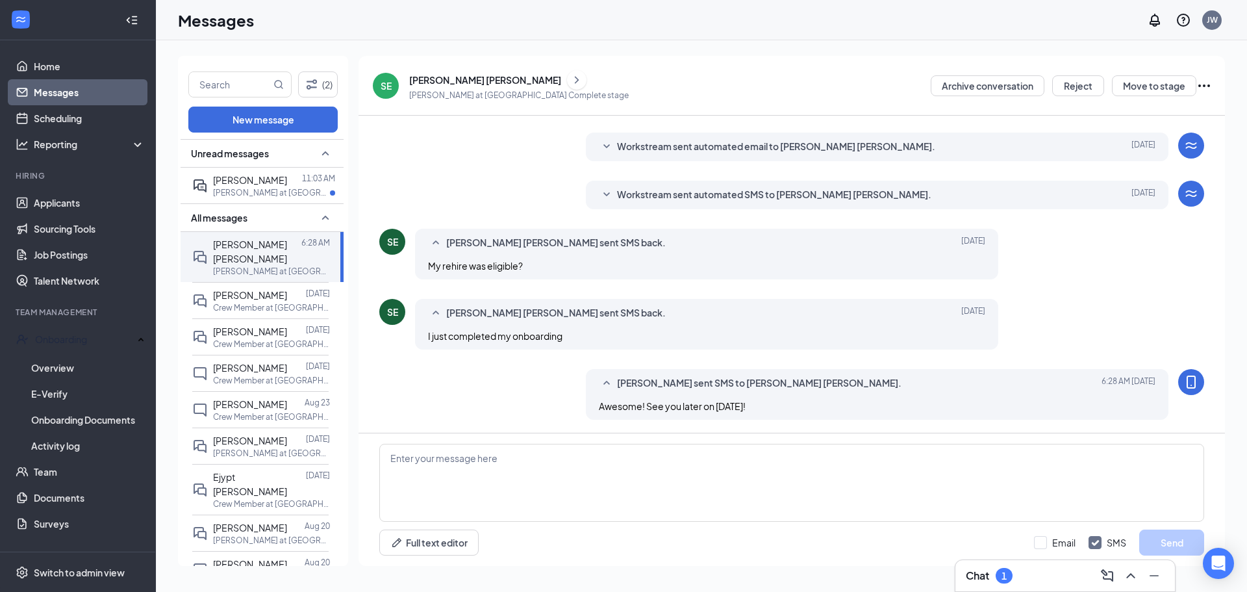
click at [426, 90] on p "[PERSON_NAME] at [GEOGRAPHIC_DATA] Complete stage" at bounding box center [519, 95] width 220 height 11
click at [429, 81] on div "[PERSON_NAME] [PERSON_NAME]" at bounding box center [485, 79] width 152 height 13
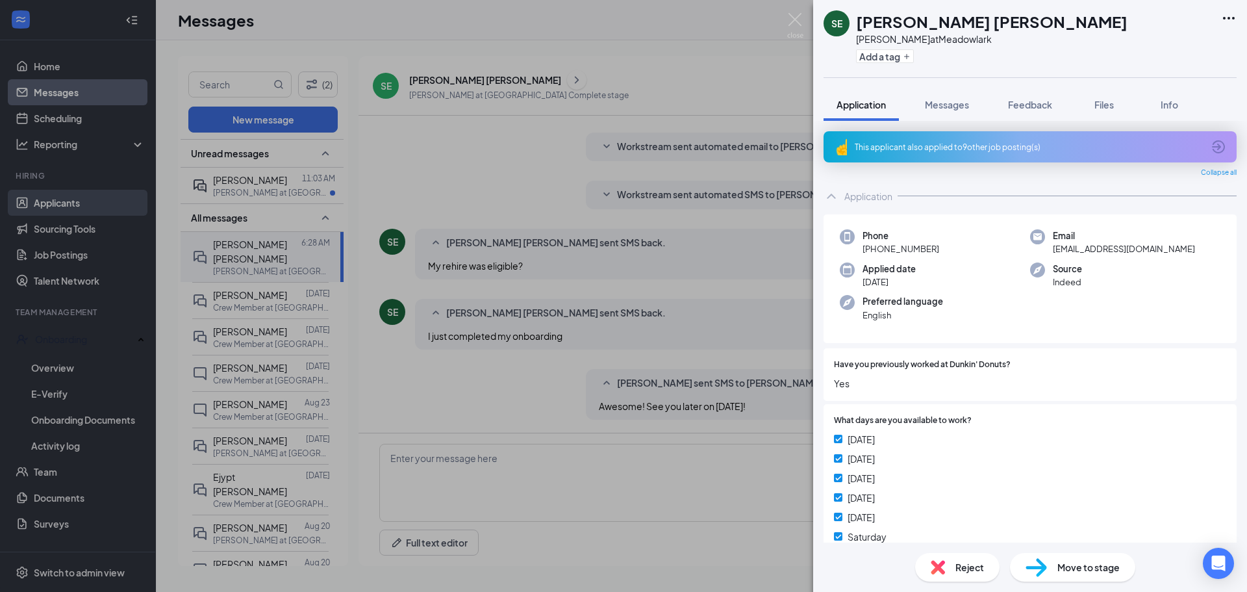
drag, startPoint x: 147, startPoint y: 175, endPoint x: 105, endPoint y: 198, distance: 47.4
click at [145, 177] on div "[PERSON_NAME] [PERSON_NAME] at Meadowlark Add a tag Application Messages Feedba…" at bounding box center [623, 296] width 1247 height 592
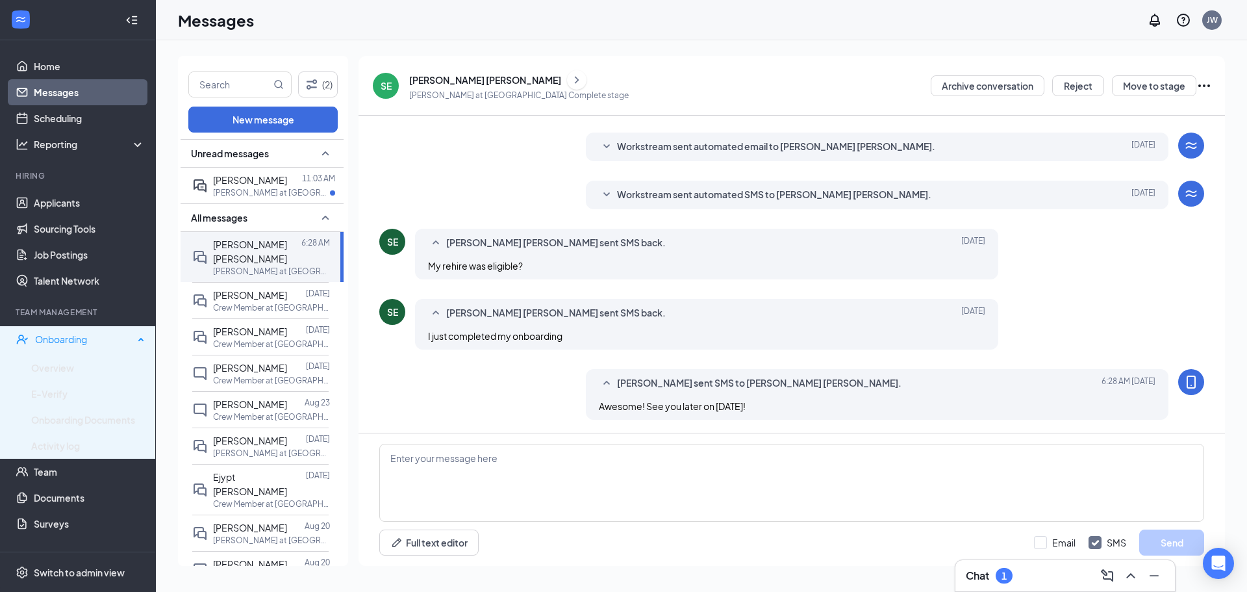
click at [71, 335] on div "Onboarding" at bounding box center [84, 339] width 99 height 13
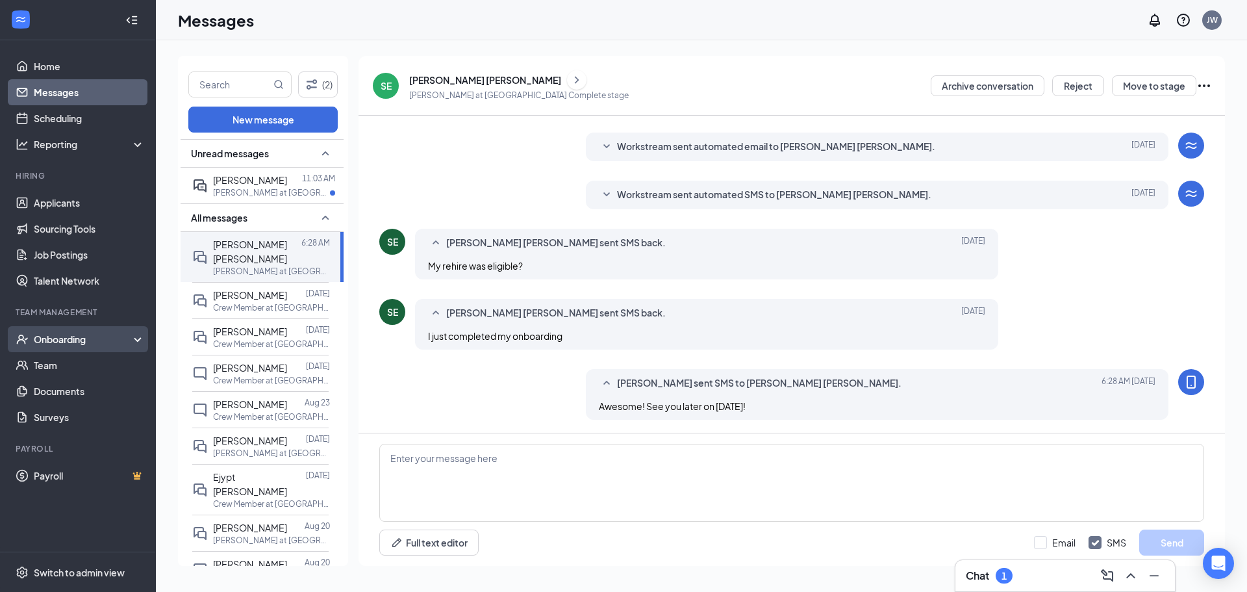
click at [121, 335] on div "Onboarding" at bounding box center [84, 339] width 100 height 13
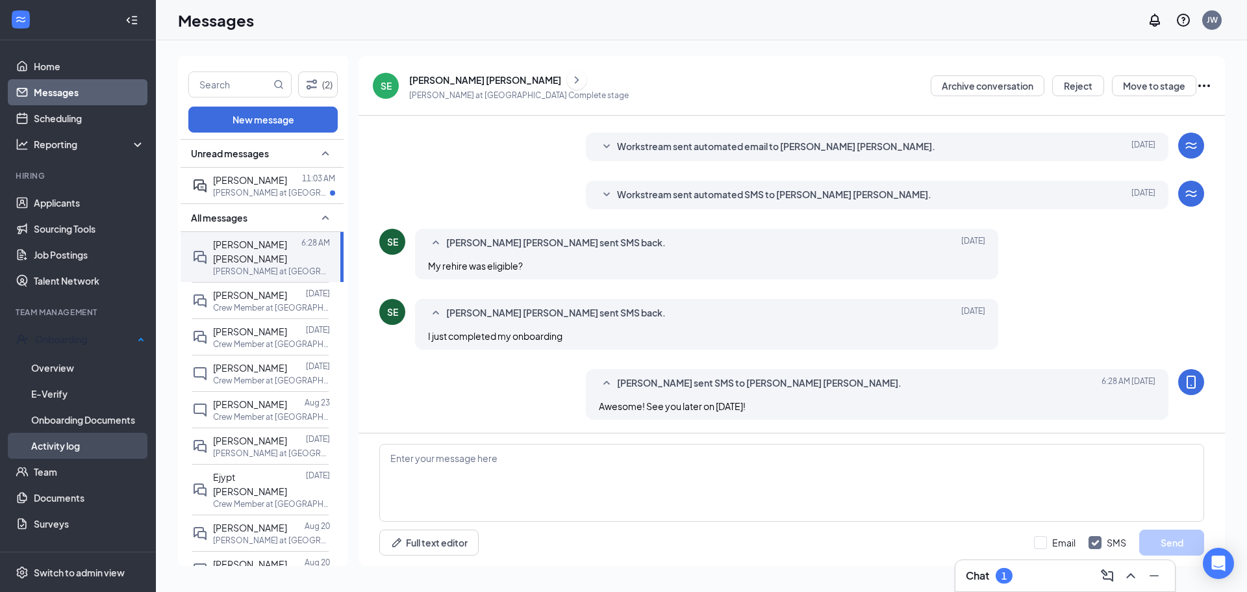
click at [77, 435] on link "Activity log" at bounding box center [88, 446] width 114 height 26
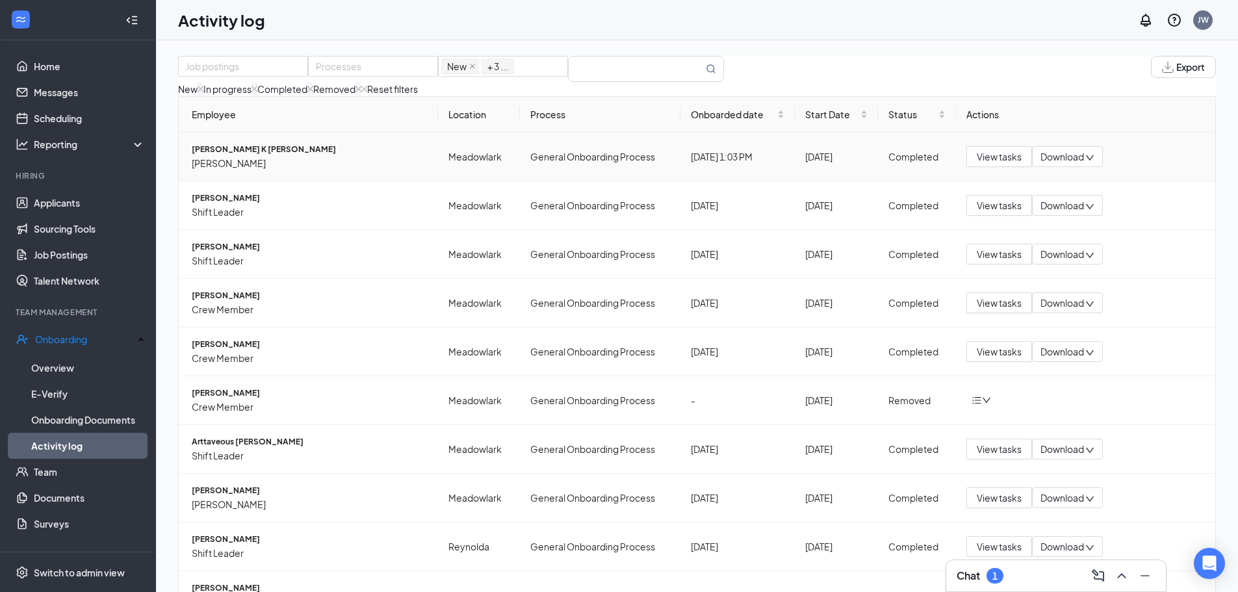
click at [1086, 162] on icon "down" at bounding box center [1089, 157] width 9 height 9
click at [1063, 239] on div "Download files" at bounding box center [1087, 231] width 106 height 16
click at [1088, 162] on icon "down" at bounding box center [1089, 157] width 9 height 9
click at [81, 103] on link "Messages" at bounding box center [89, 92] width 111 height 26
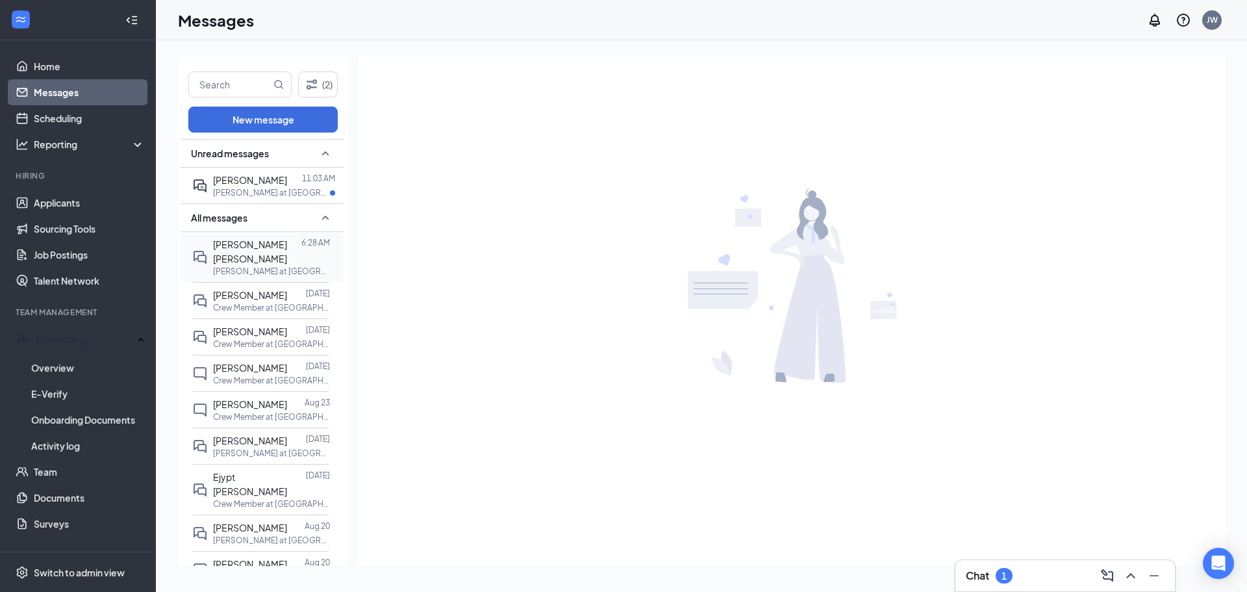
click at [246, 266] on p "[PERSON_NAME] at [GEOGRAPHIC_DATA]" at bounding box center [271, 271] width 117 height 11
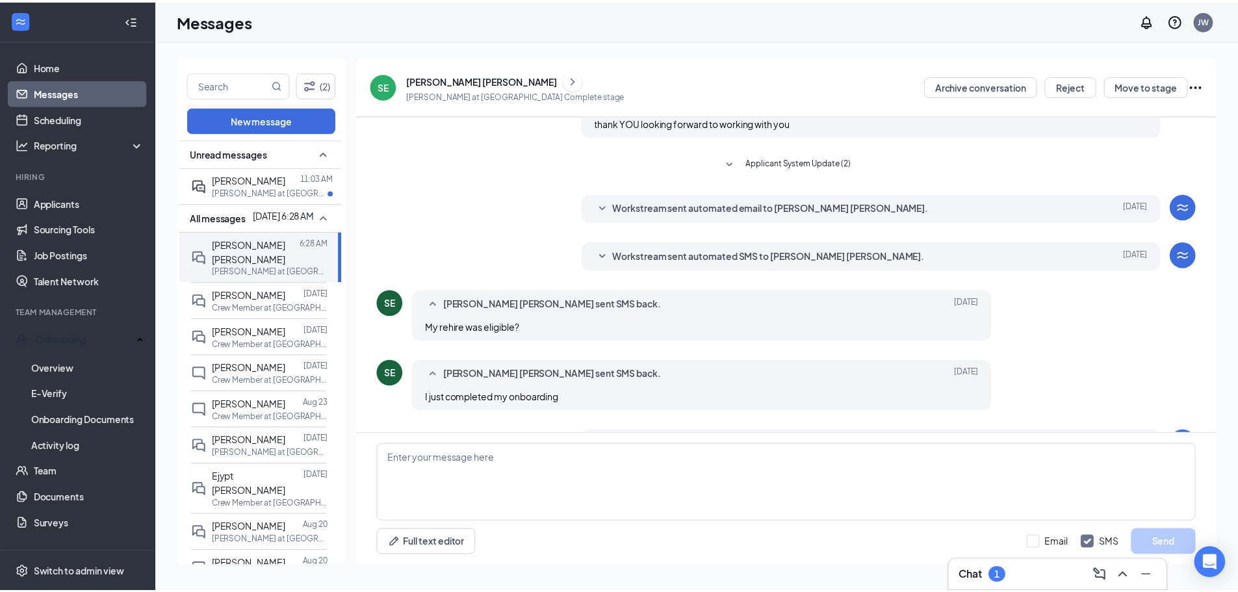
scroll to position [279, 0]
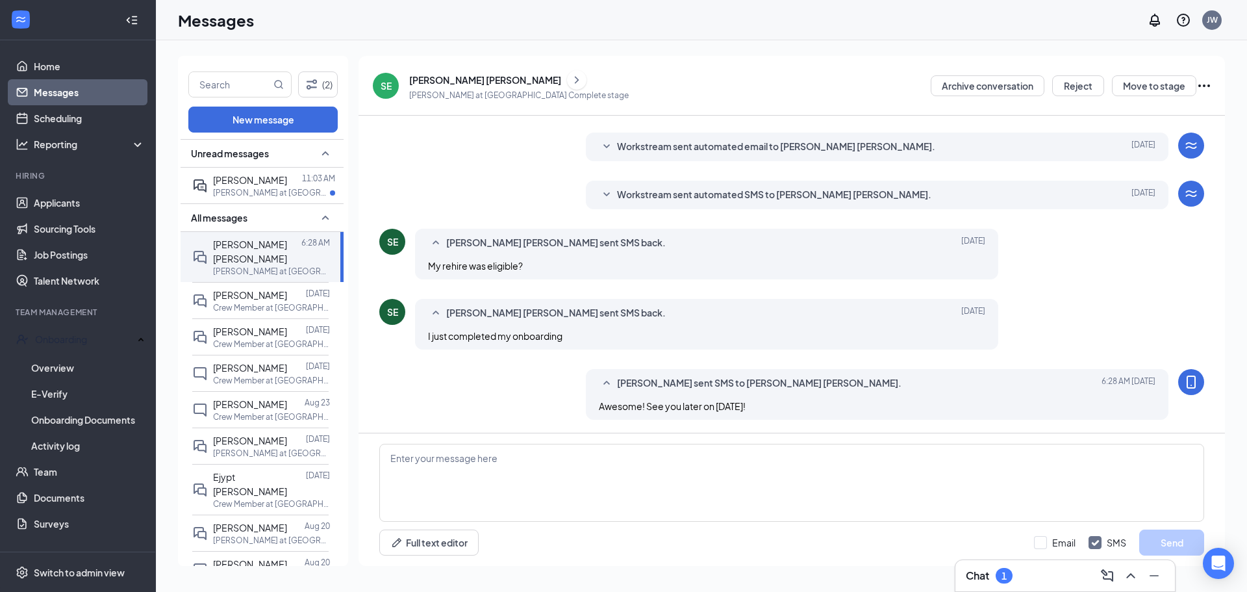
click at [442, 92] on p "[PERSON_NAME] at [GEOGRAPHIC_DATA] Complete stage" at bounding box center [519, 95] width 220 height 11
click at [442, 84] on div "[PERSON_NAME] [PERSON_NAME]" at bounding box center [485, 79] width 152 height 13
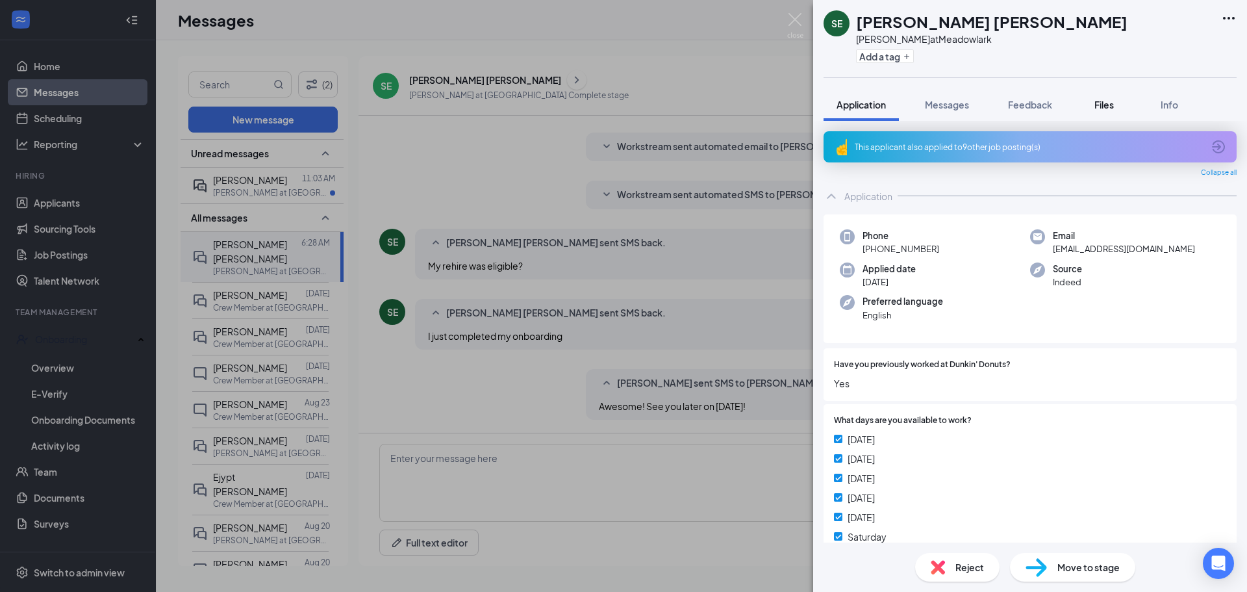
click at [1102, 99] on span "Files" at bounding box center [1104, 105] width 19 height 12
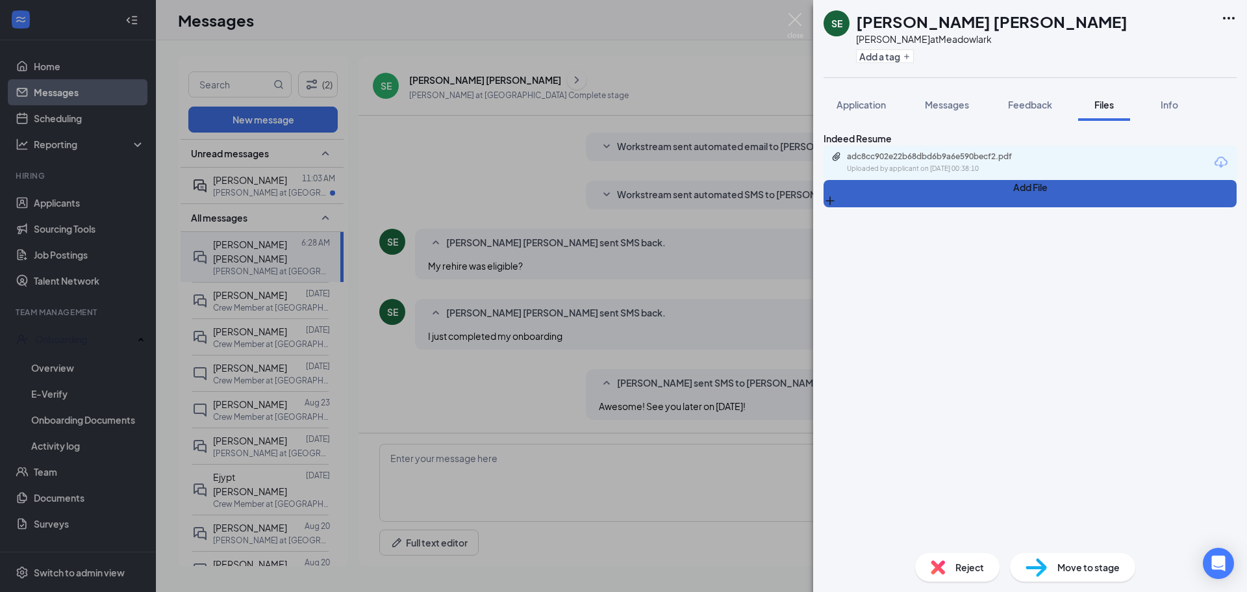
click at [863, 207] on button "Add File" at bounding box center [1030, 193] width 413 height 27
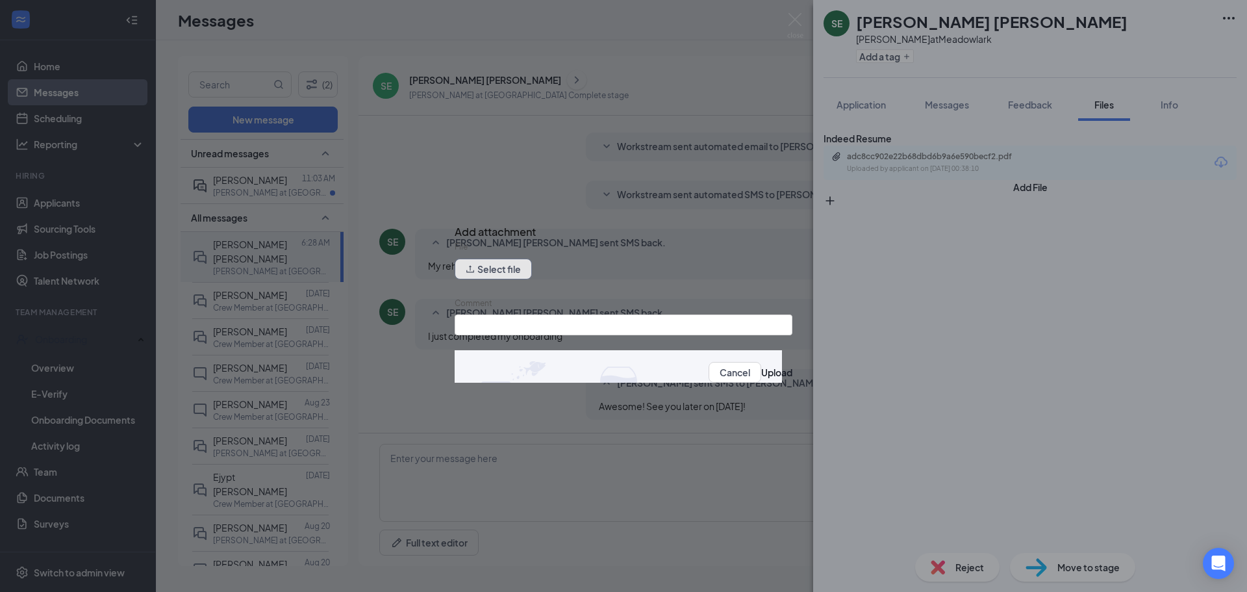
click at [517, 274] on button "Select file" at bounding box center [493, 269] width 77 height 21
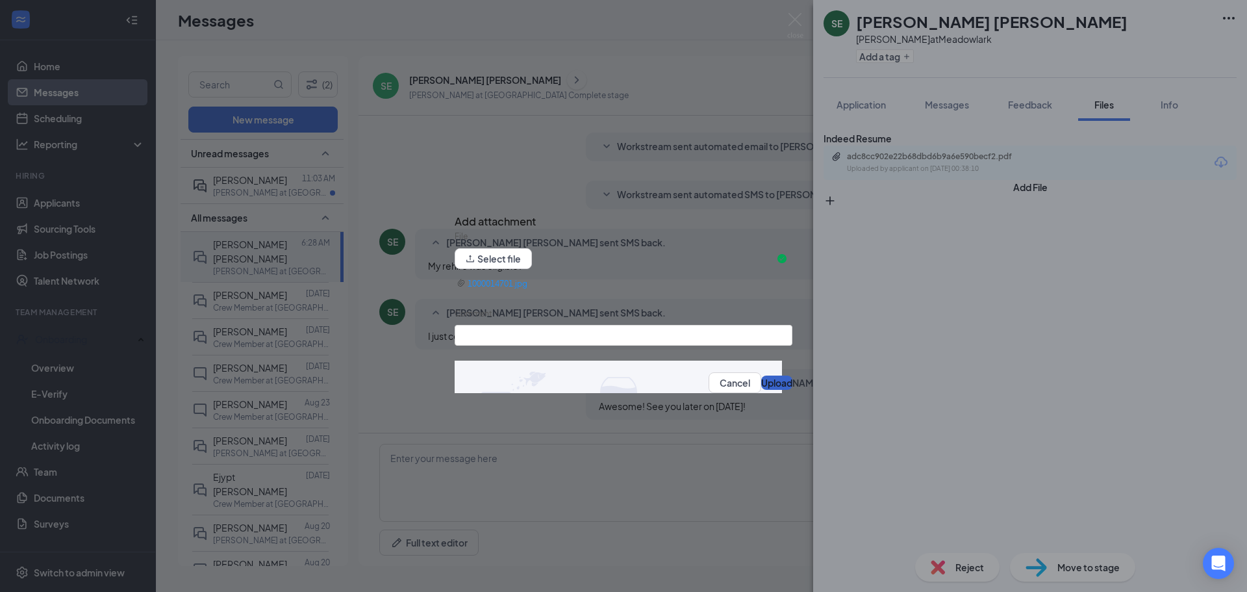
click at [761, 387] on button "Upload" at bounding box center [776, 383] width 31 height 14
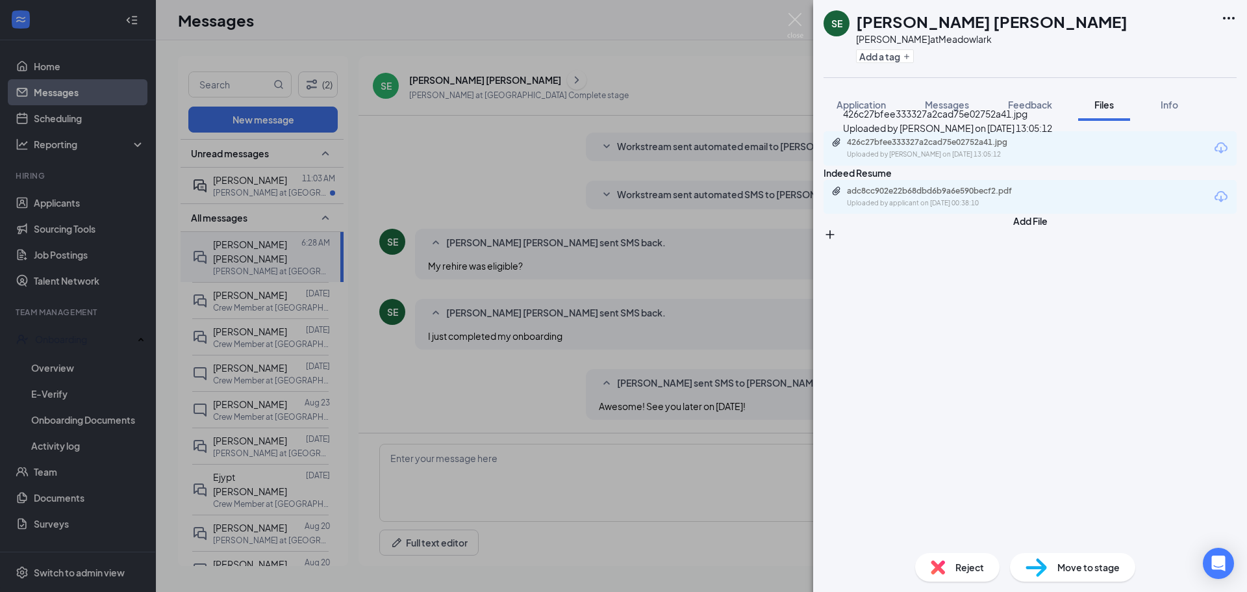
click at [925, 160] on div "Uploaded by [PERSON_NAME] on [DATE] 13:05:12" at bounding box center [944, 154] width 195 height 10
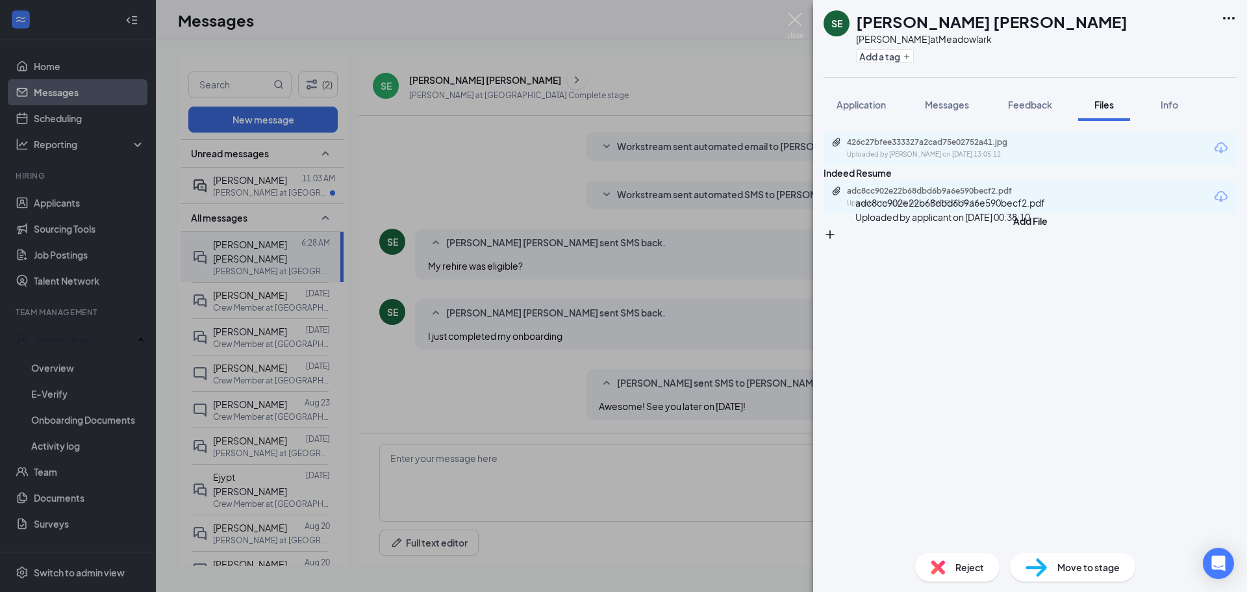
click at [923, 196] on div "adc8cc902e22b68dbd6b9a6e590becf2.pdf" at bounding box center [938, 191] width 182 height 10
click at [364, 113] on div "[PERSON_NAME] [PERSON_NAME] at Meadowlark Add a tag Application Messages Feedba…" at bounding box center [623, 296] width 1247 height 592
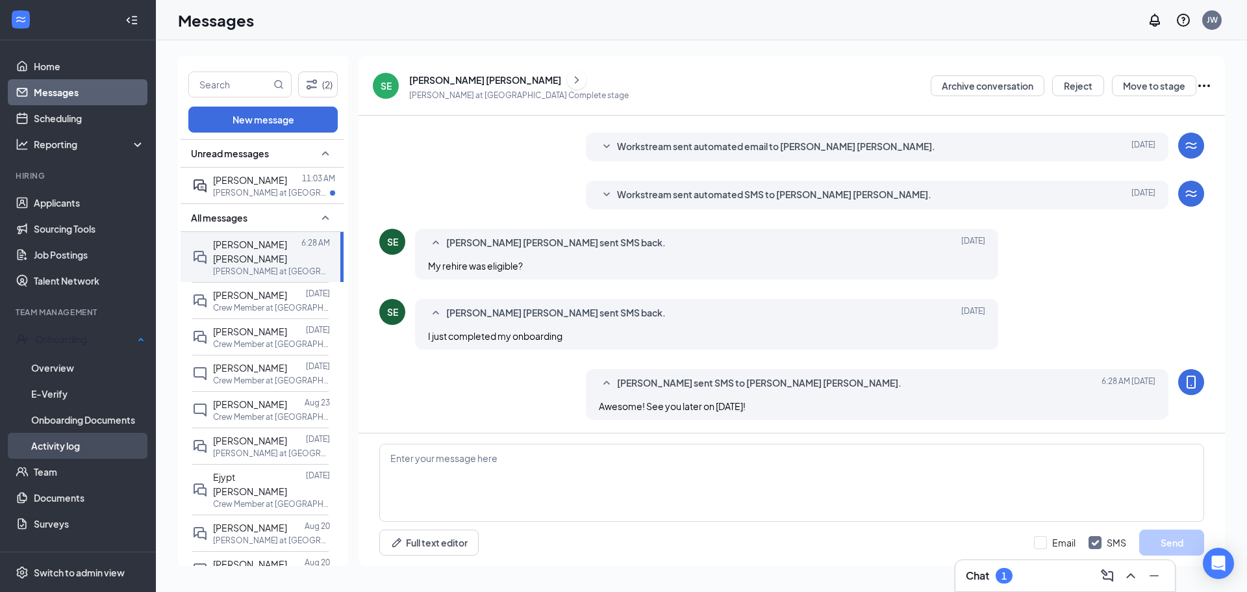
click at [79, 439] on link "Activity log" at bounding box center [88, 446] width 114 height 26
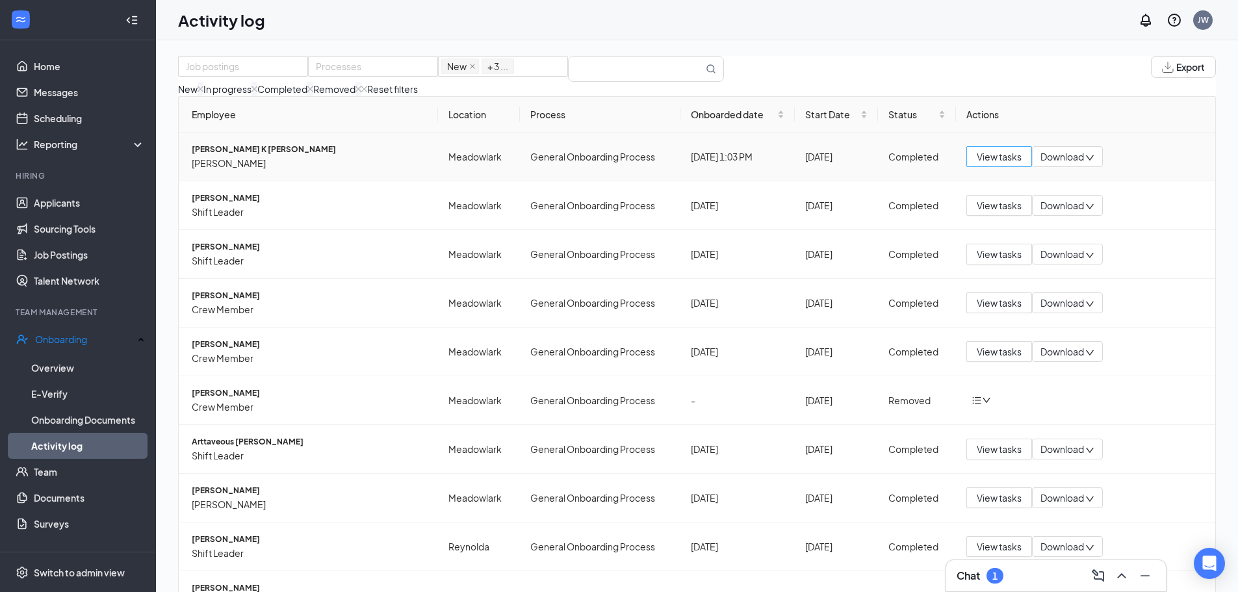
click at [966, 167] on button "View tasks" at bounding box center [999, 156] width 66 height 21
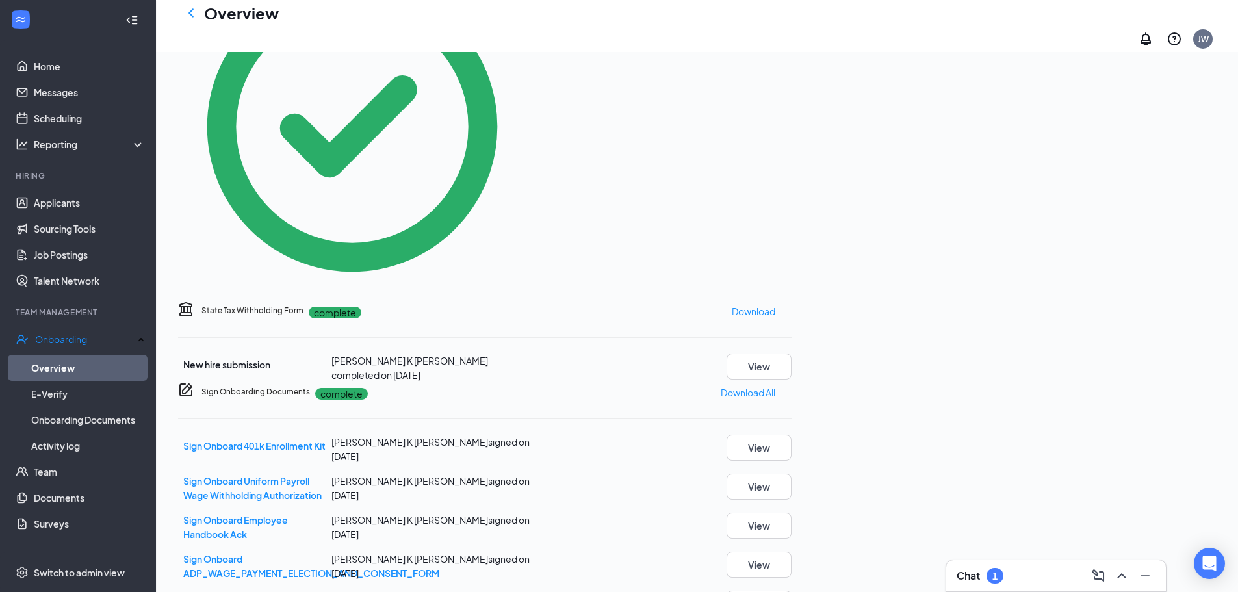
scroll to position [520, 0]
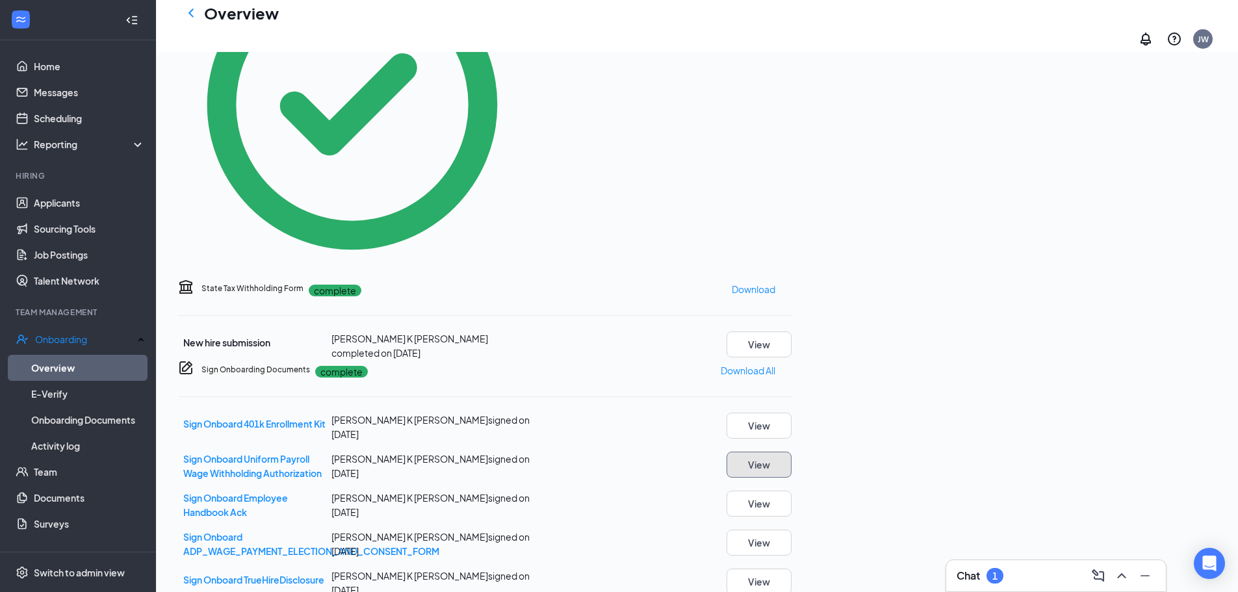
click at [791, 452] on button "View" at bounding box center [758, 465] width 65 height 26
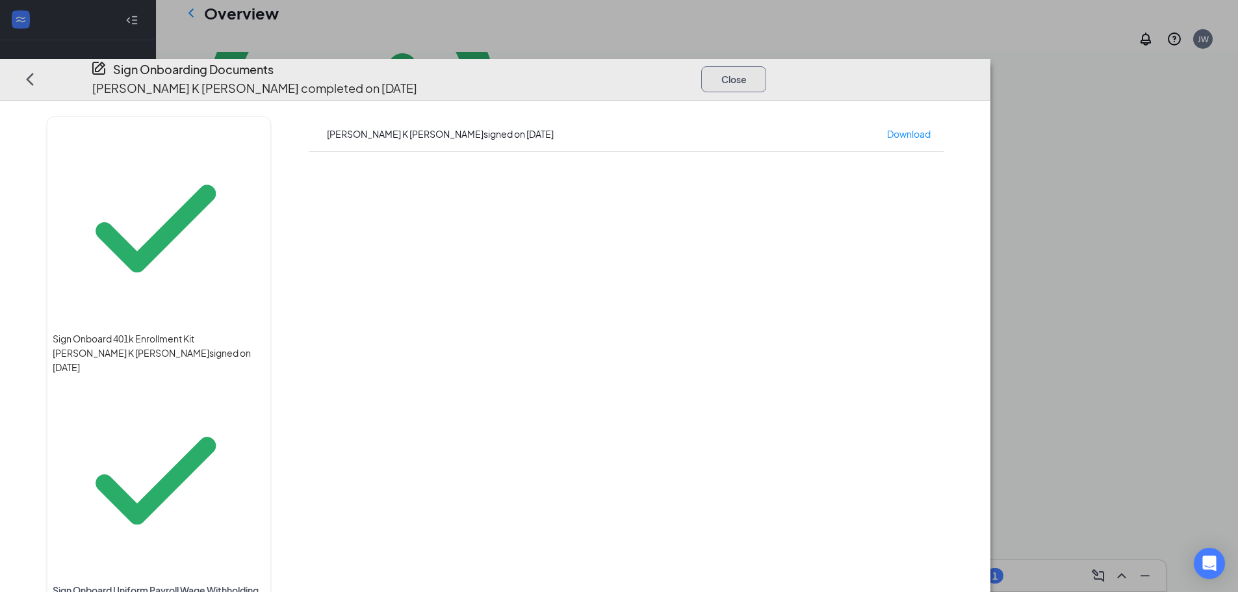
click at [766, 66] on button "Close" at bounding box center [733, 79] width 65 height 26
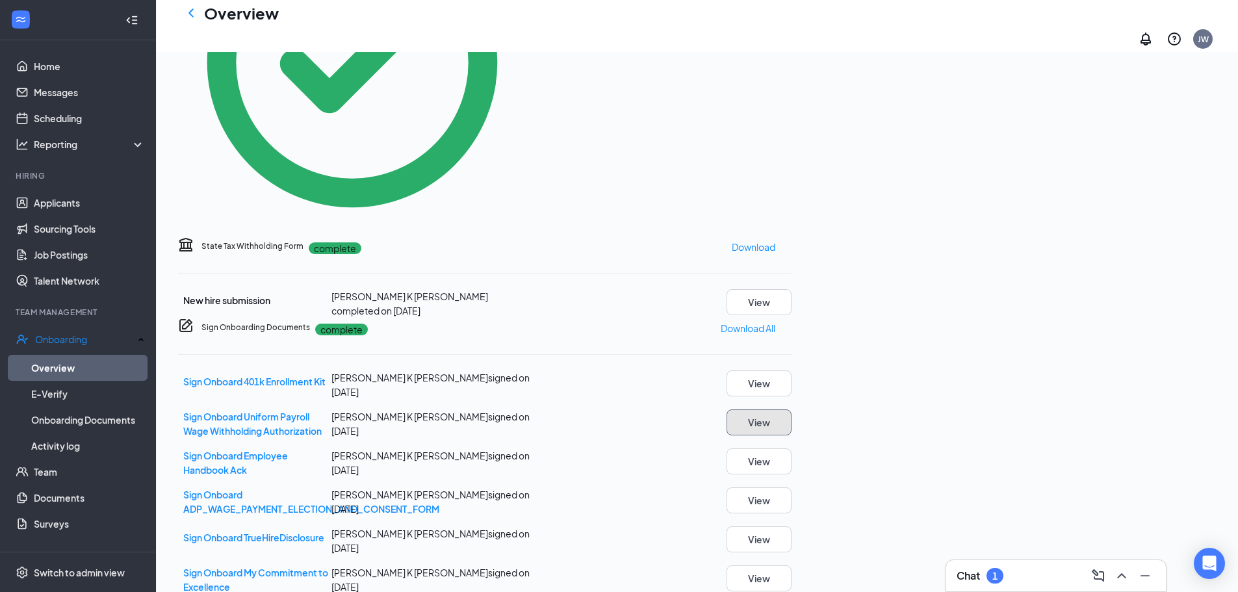
scroll to position [585, 0]
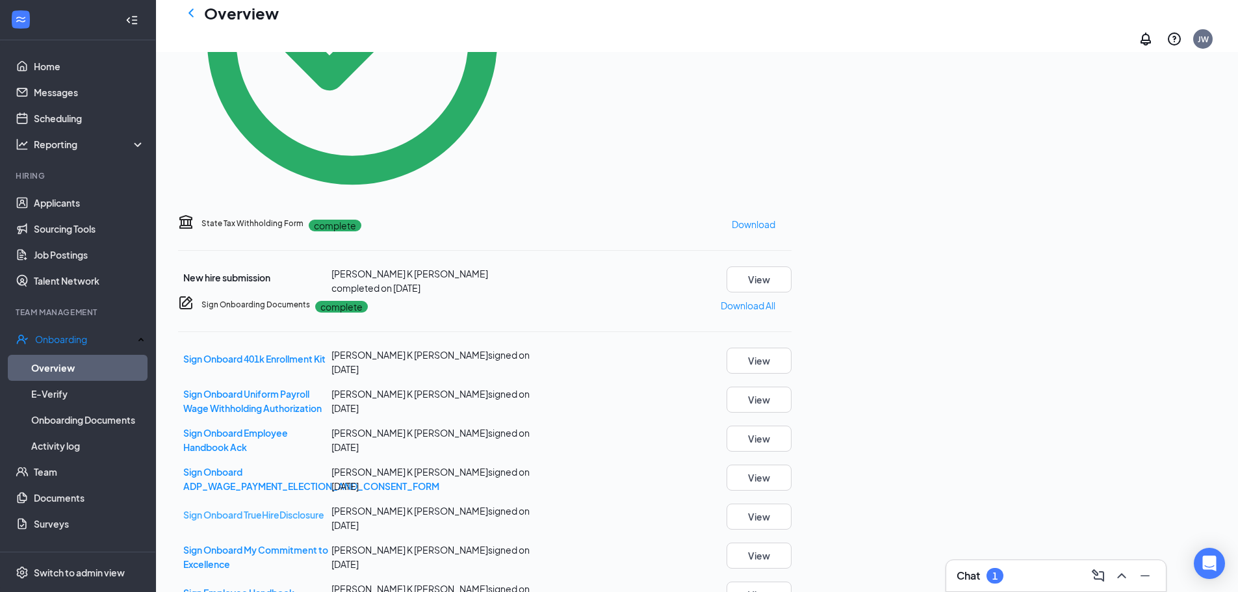
click at [324, 509] on span "Sign Onboard TrueHireDisclosure" at bounding box center [253, 515] width 141 height 12
click at [791, 465] on button "View" at bounding box center [758, 478] width 65 height 26
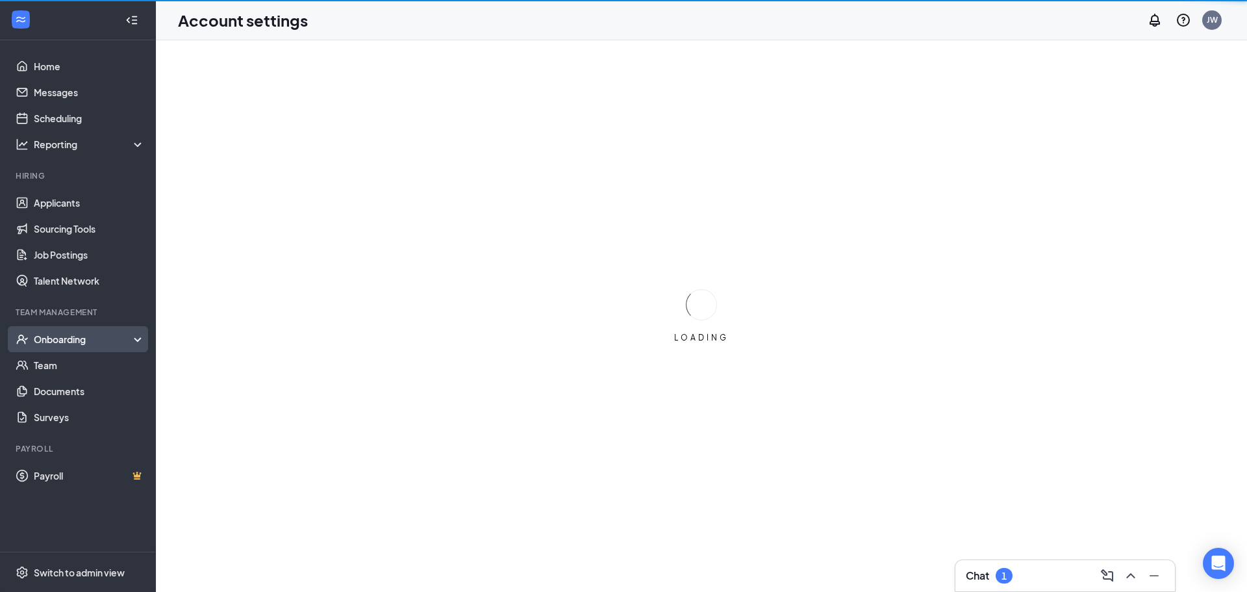
click at [127, 335] on div "Onboarding" at bounding box center [84, 339] width 100 height 13
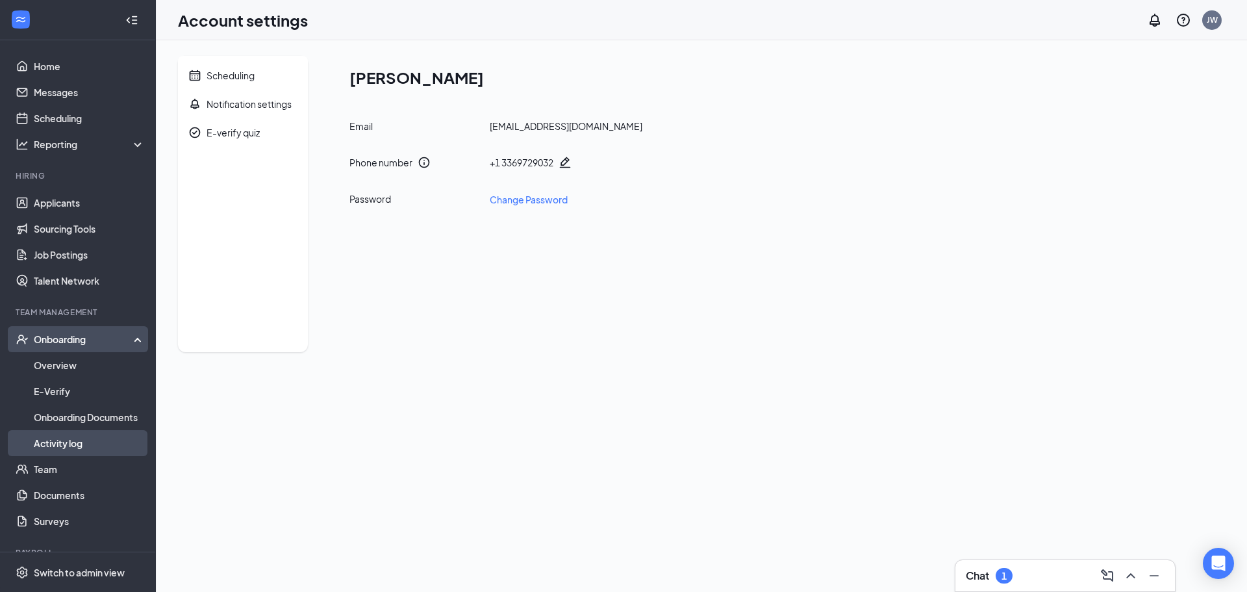
click at [58, 434] on link "Activity log" at bounding box center [89, 443] width 111 height 26
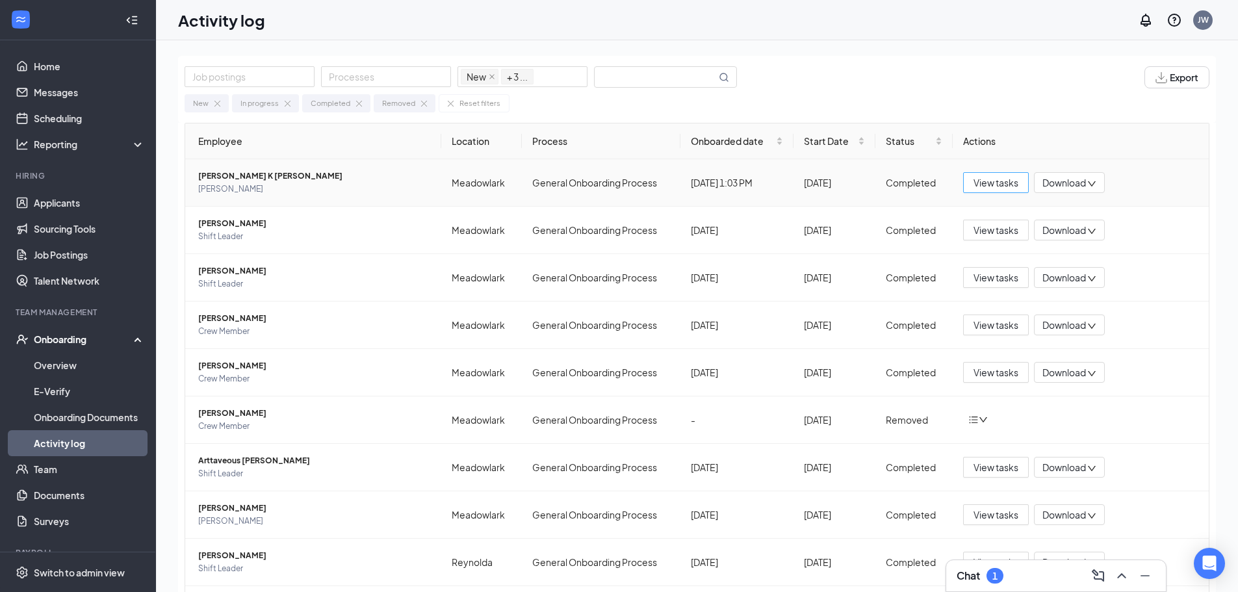
click at [1004, 180] on span "View tasks" at bounding box center [995, 182] width 45 height 14
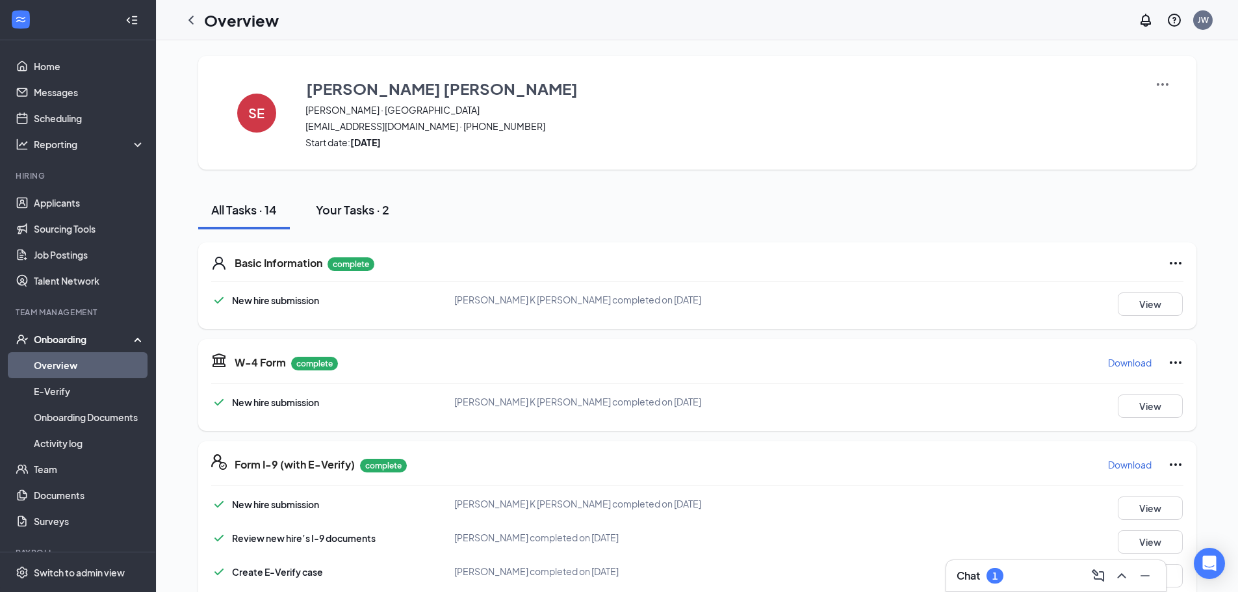
click at [372, 212] on div "Your Tasks · 2" at bounding box center [352, 209] width 73 height 16
